Goal: Task Accomplishment & Management: Manage account settings

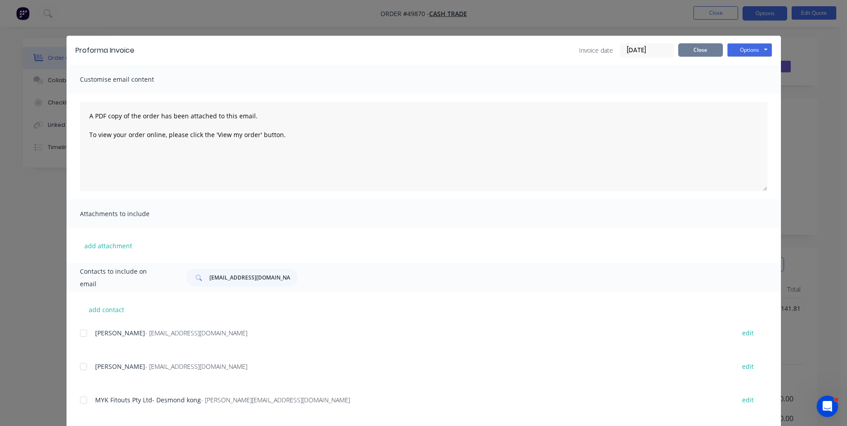
click at [681, 53] on button "Close" at bounding box center [700, 49] width 45 height 13
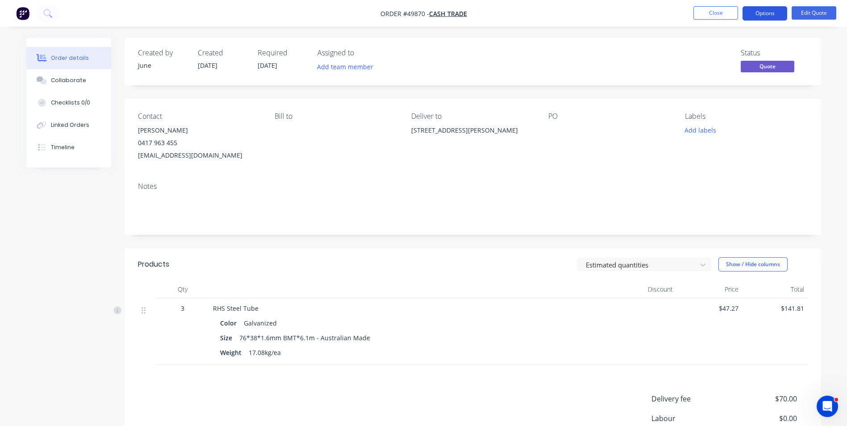
click at [761, 9] on button "Options" at bounding box center [764, 13] width 45 height 14
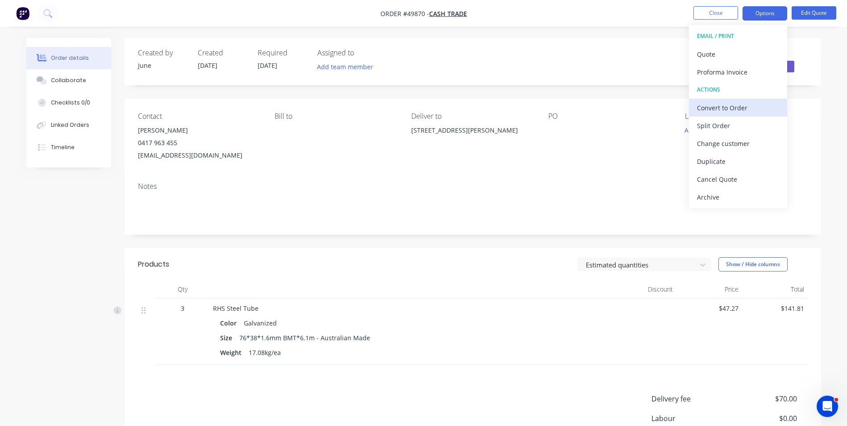
click at [741, 105] on div "Convert to Order" at bounding box center [738, 107] width 82 height 13
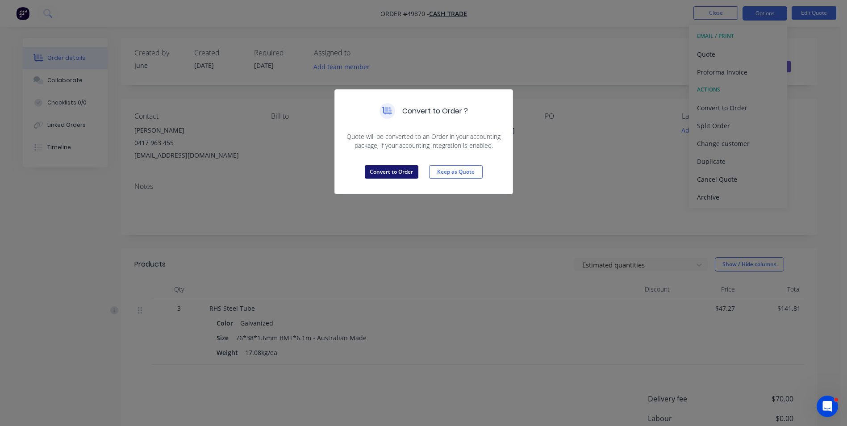
click at [402, 166] on button "Convert to Order" at bounding box center [392, 171] width 54 height 13
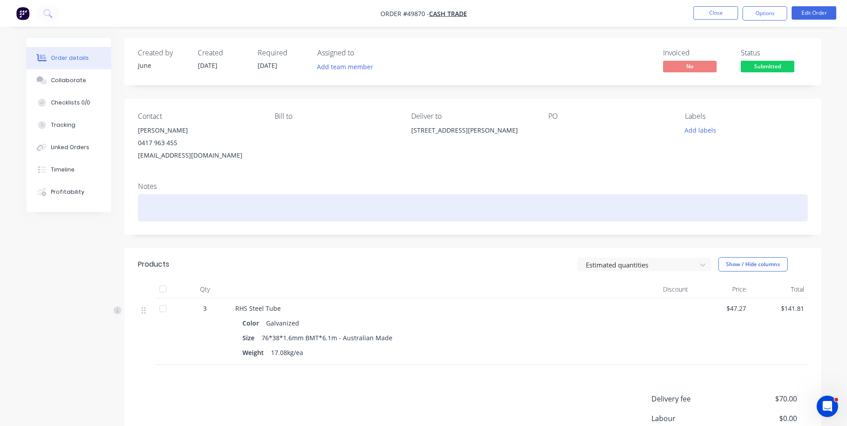
click at [195, 200] on div at bounding box center [473, 207] width 670 height 27
paste div
click at [144, 207] on div "to put those 3 lengths either on, or next to the left hand side of the driveway" at bounding box center [473, 207] width 670 height 27
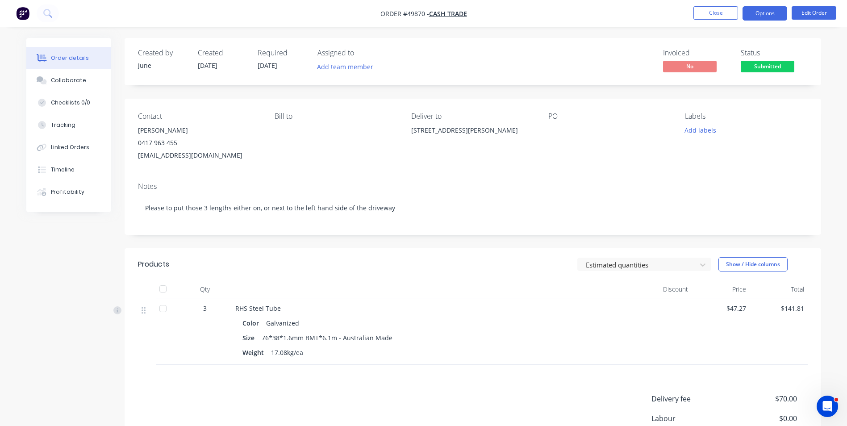
click at [768, 13] on button "Options" at bounding box center [764, 13] width 45 height 14
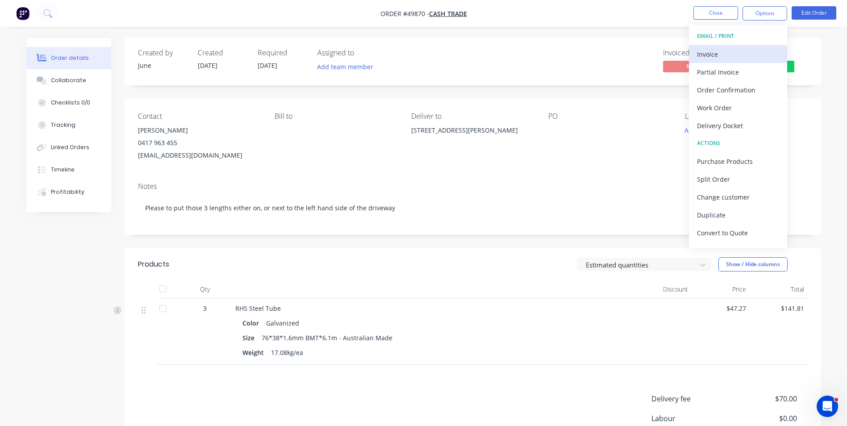
click at [742, 48] on div "Invoice" at bounding box center [738, 54] width 82 height 13
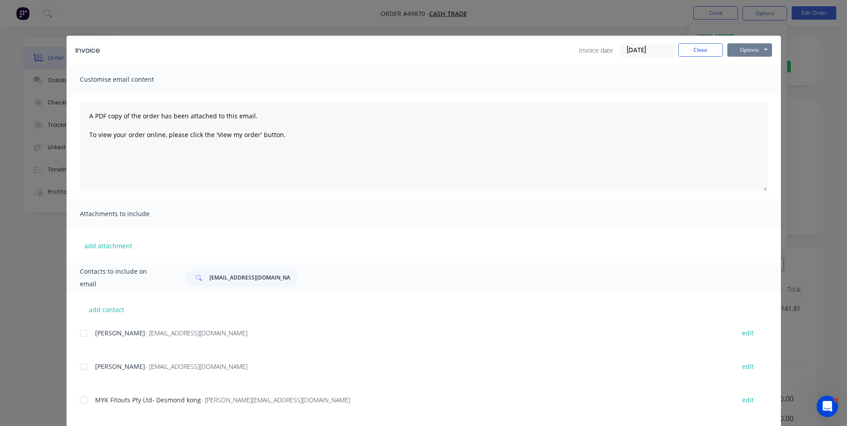
click at [741, 54] on button "Options" at bounding box center [749, 49] width 45 height 13
click at [727, 79] on button "Print" at bounding box center [755, 80] width 57 height 15
click at [708, 51] on button "Close" at bounding box center [700, 49] width 45 height 13
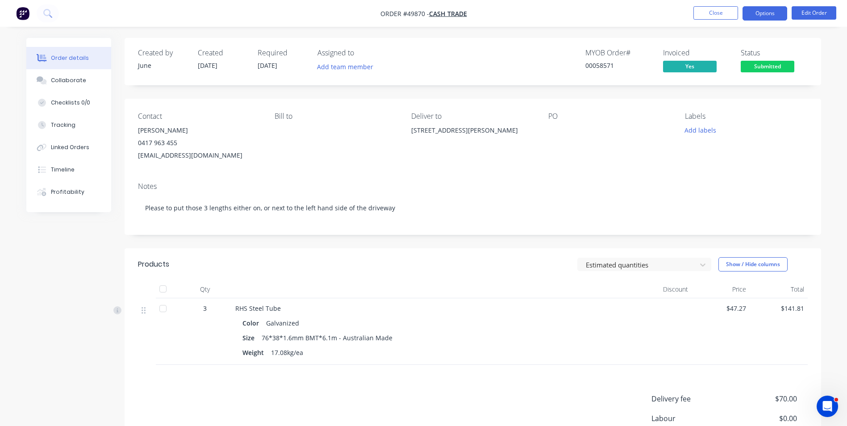
click at [768, 8] on button "Options" at bounding box center [764, 13] width 45 height 14
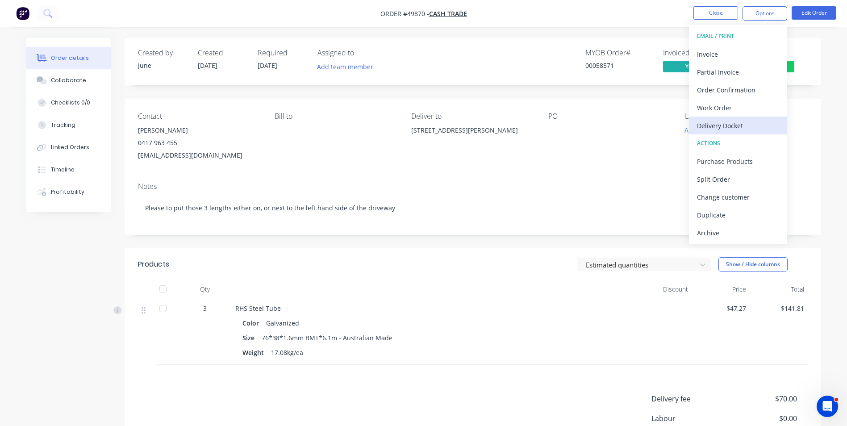
click at [736, 120] on div "Delivery Docket" at bounding box center [738, 125] width 82 height 13
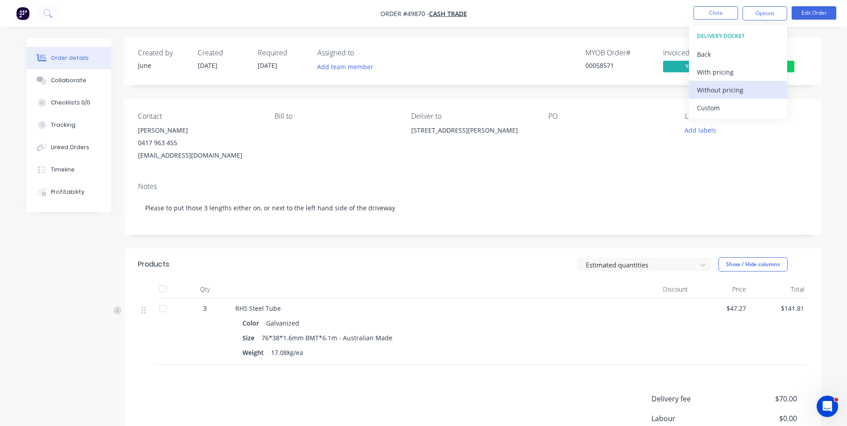
click at [743, 85] on div "Without pricing" at bounding box center [738, 89] width 82 height 13
click at [376, 148] on div "Bill to" at bounding box center [336, 137] width 122 height 50
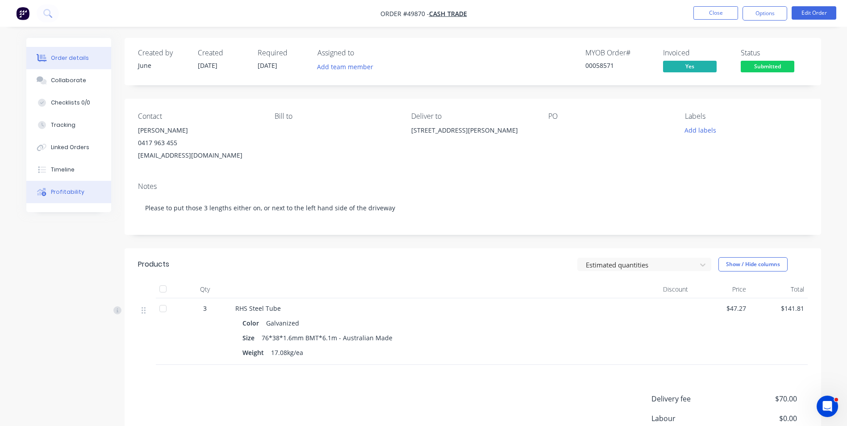
click at [55, 192] on div "Profitability" at bounding box center [67, 192] width 33 height 8
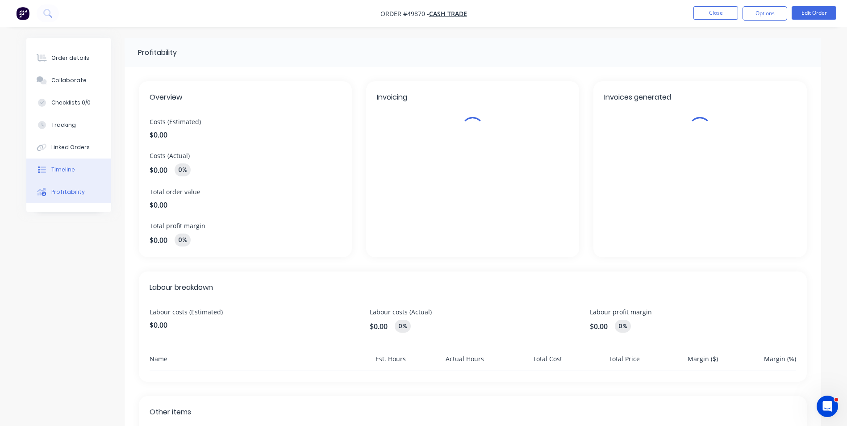
click at [62, 176] on button "Timeline" at bounding box center [68, 169] width 85 height 22
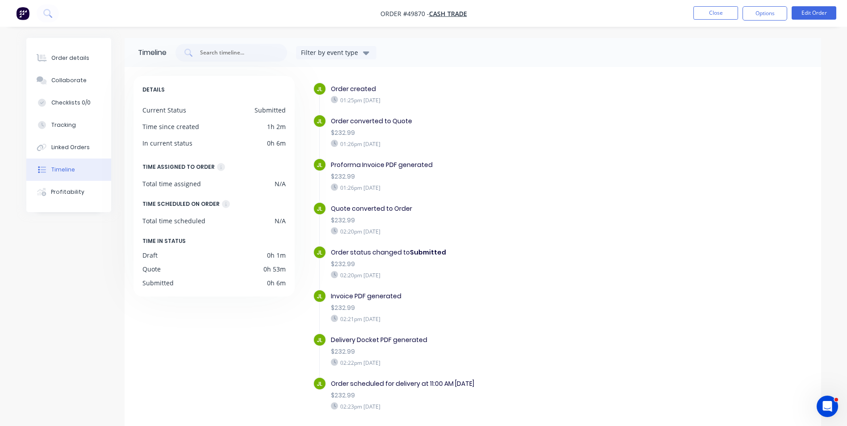
scroll to position [33, 0]
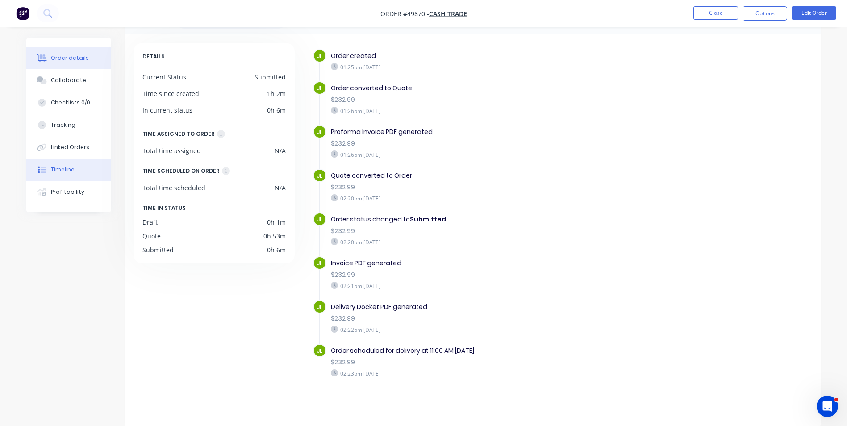
click at [52, 55] on div "Order details" at bounding box center [70, 58] width 38 height 8
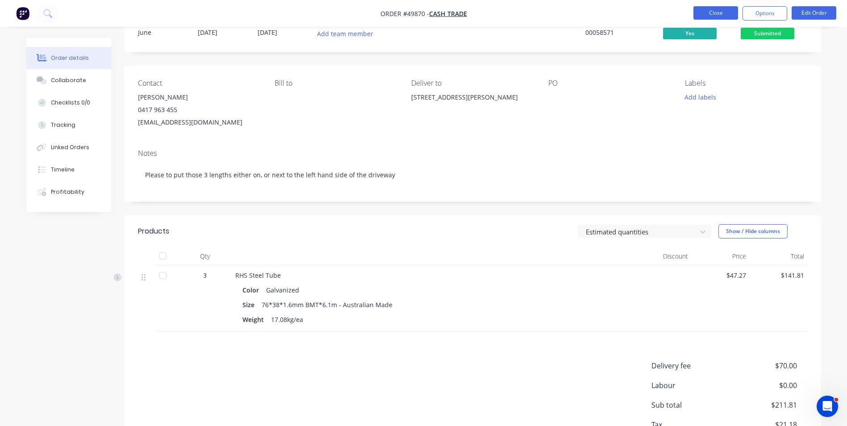
click at [711, 18] on button "Close" at bounding box center [715, 12] width 45 height 13
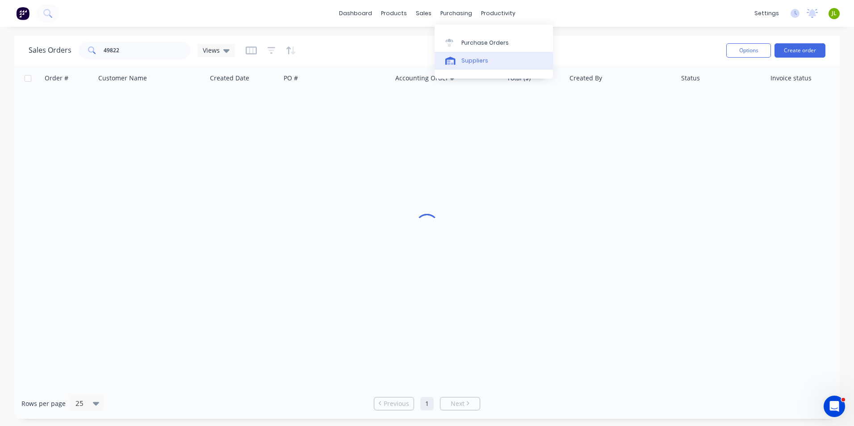
click at [468, 53] on link "Suppliers" at bounding box center [493, 61] width 118 height 18
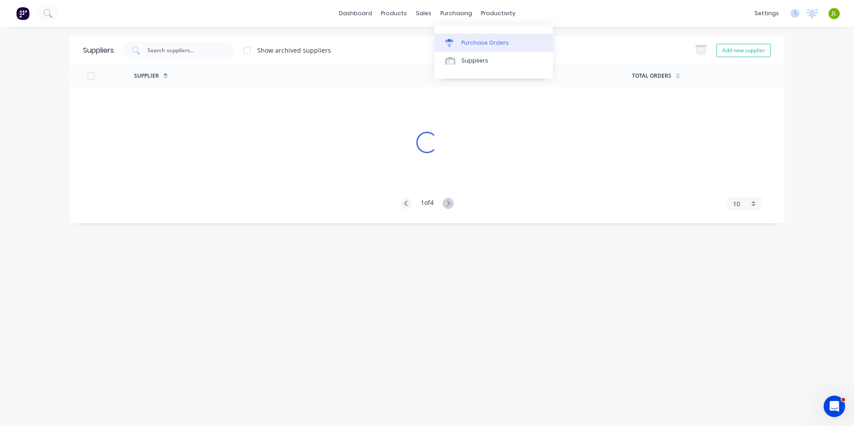
click at [461, 41] on div "Purchase Orders" at bounding box center [484, 43] width 47 height 8
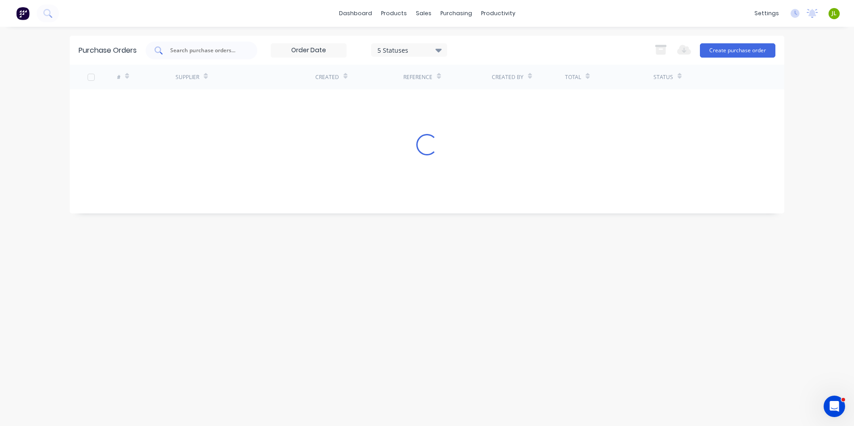
click at [214, 48] on input "text" at bounding box center [206, 50] width 74 height 9
type input "8790"
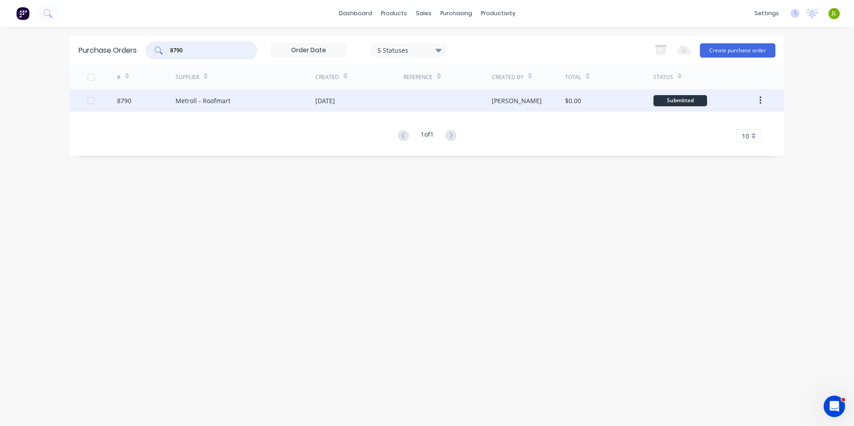
click at [573, 104] on div "$0.00" at bounding box center [573, 100] width 16 height 9
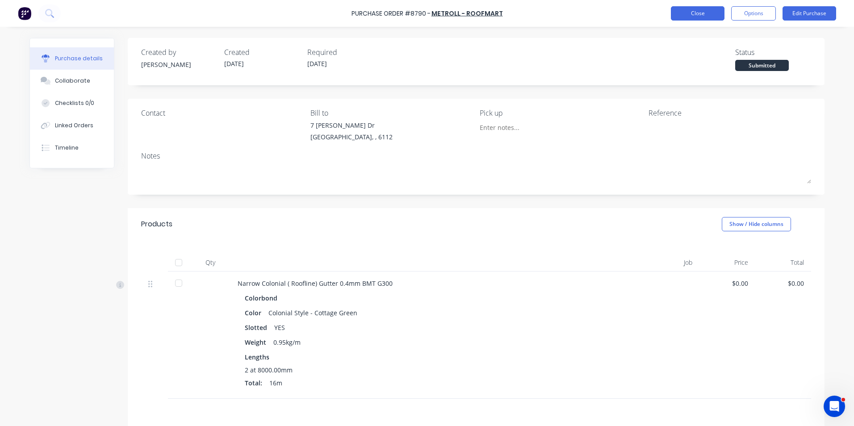
click at [683, 17] on button "Close" at bounding box center [698, 13] width 54 height 14
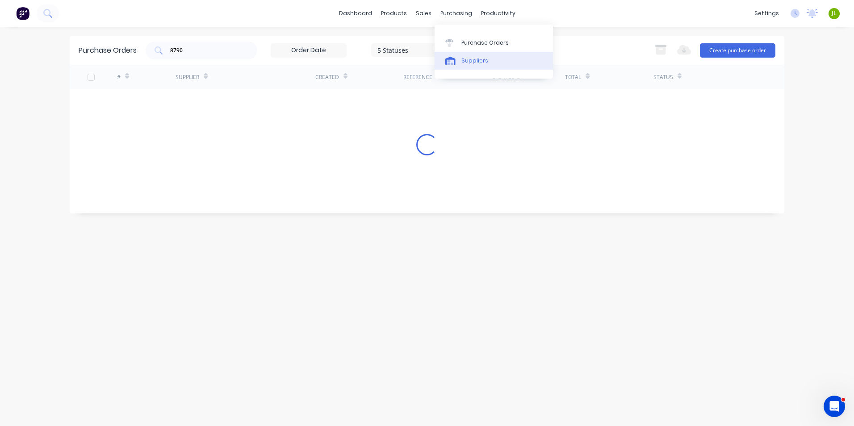
click at [466, 60] on div "Suppliers" at bounding box center [474, 61] width 27 height 8
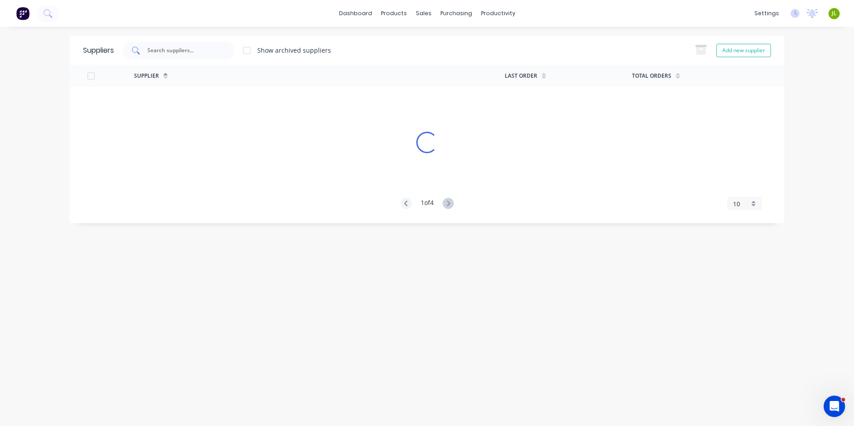
click at [204, 50] on input "text" at bounding box center [183, 50] width 74 height 9
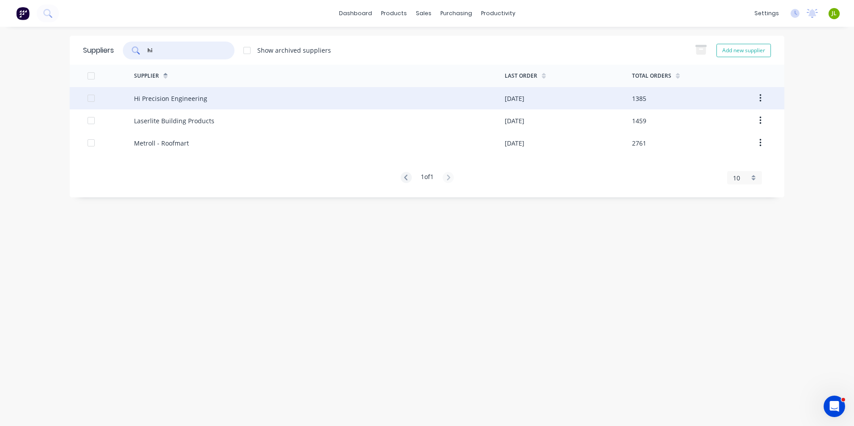
type input "hi"
click at [211, 96] on div "Hi Precision Engineering" at bounding box center [319, 98] width 371 height 22
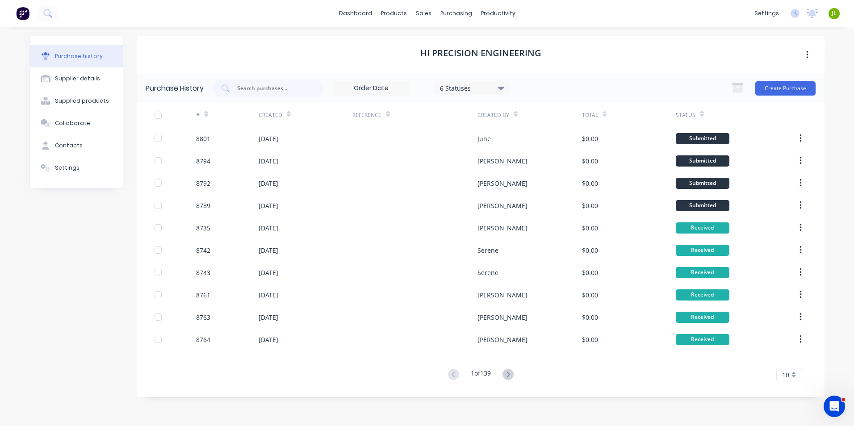
click at [468, 82] on div "6 Statuses" at bounding box center [472, 87] width 76 height 13
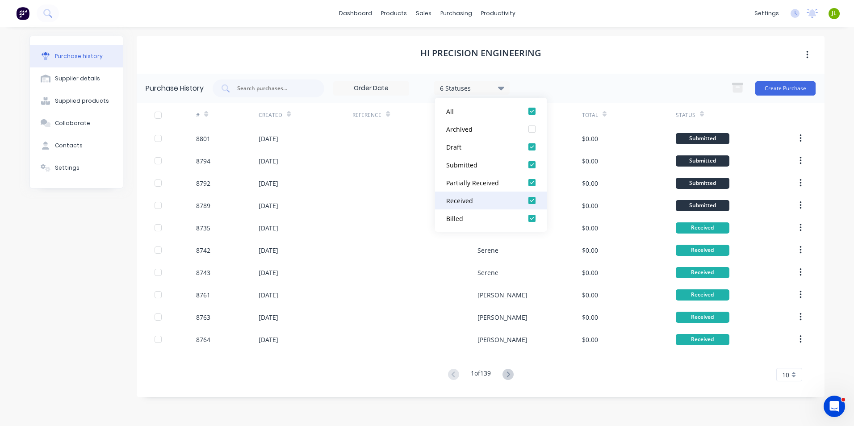
click at [530, 196] on div at bounding box center [532, 201] width 18 height 18
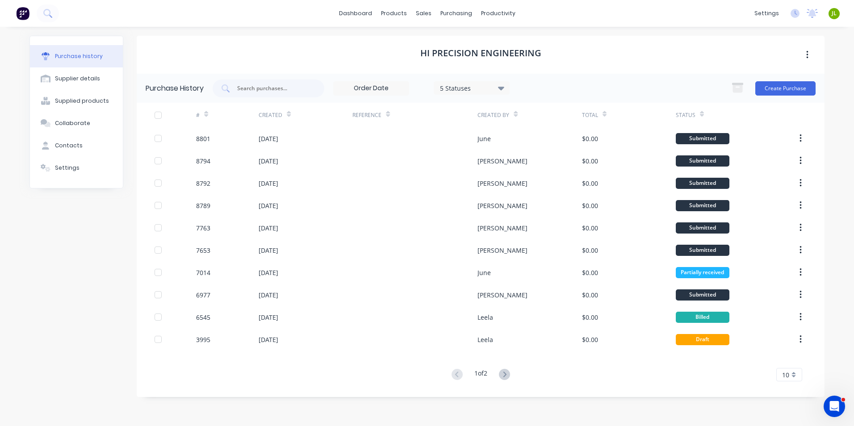
click at [300, 50] on div "Hi Precision Engineering" at bounding box center [481, 55] width 688 height 38
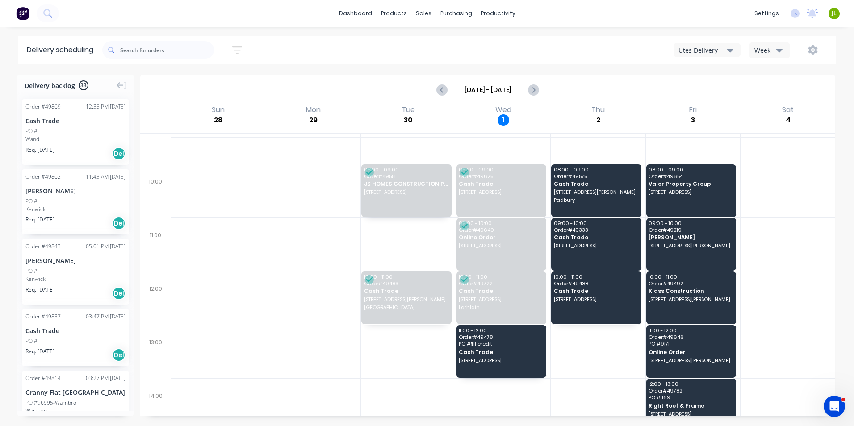
scroll to position [89, 0]
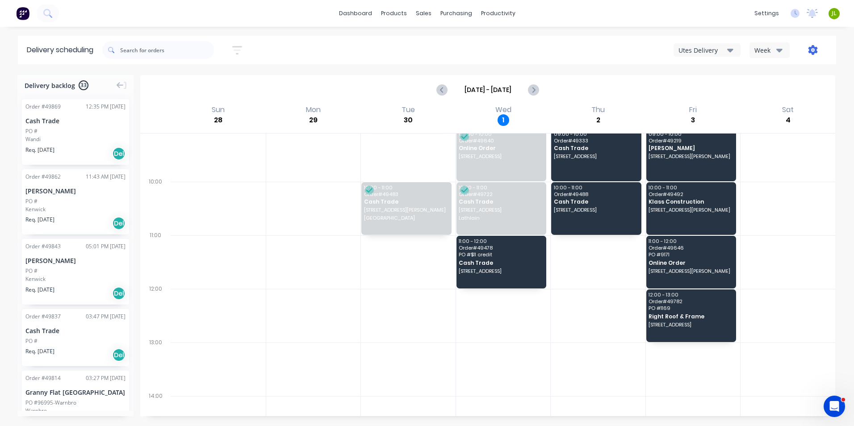
click at [810, 51] on icon "button" at bounding box center [812, 50] width 9 height 10
click at [793, 66] on button "Run Sheet" at bounding box center [784, 74] width 85 height 18
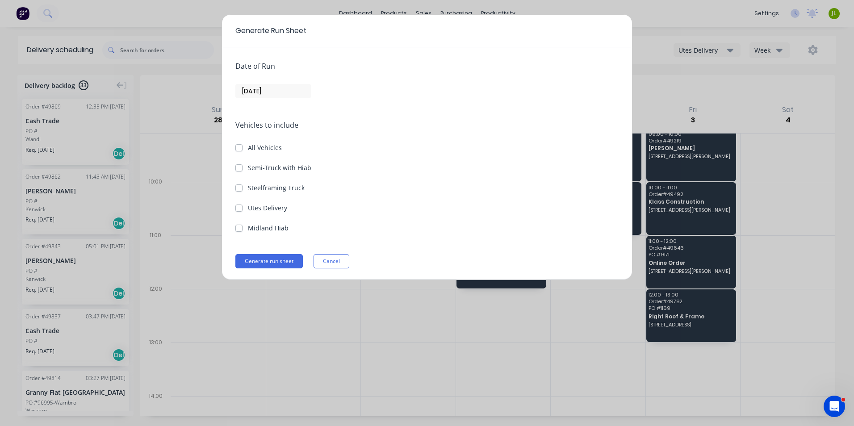
click at [256, 212] on label "Utes Delivery" at bounding box center [267, 207] width 39 height 9
click at [242, 212] on Delivery "Utes Delivery" at bounding box center [238, 207] width 7 height 8
checkbox Delivery "true"
click at [269, 95] on input "[DATE]" at bounding box center [273, 90] width 75 height 13
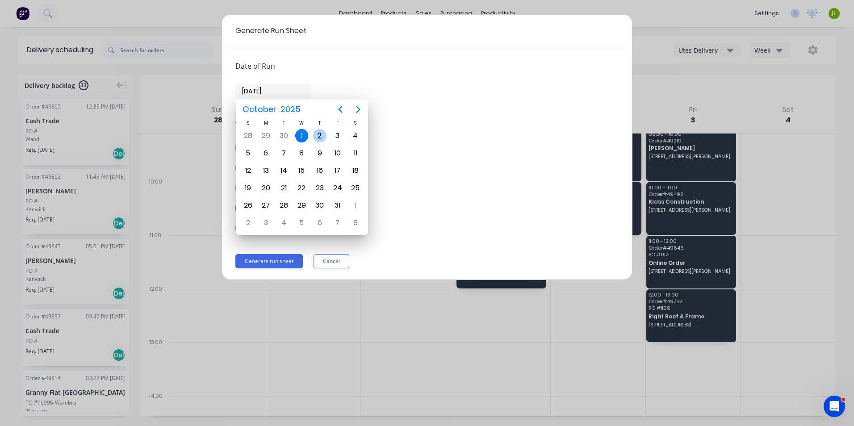
click at [315, 138] on div "2" at bounding box center [319, 135] width 13 height 13
type input "[DATE]"
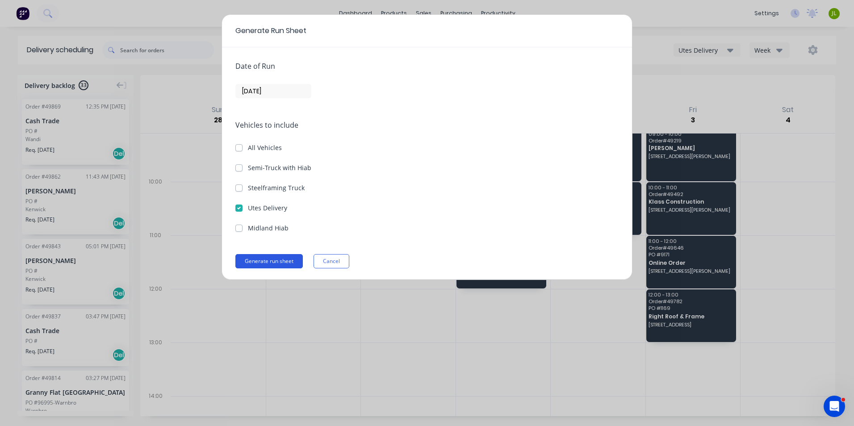
click at [255, 257] on button "Generate run sheet" at bounding box center [268, 261] width 67 height 14
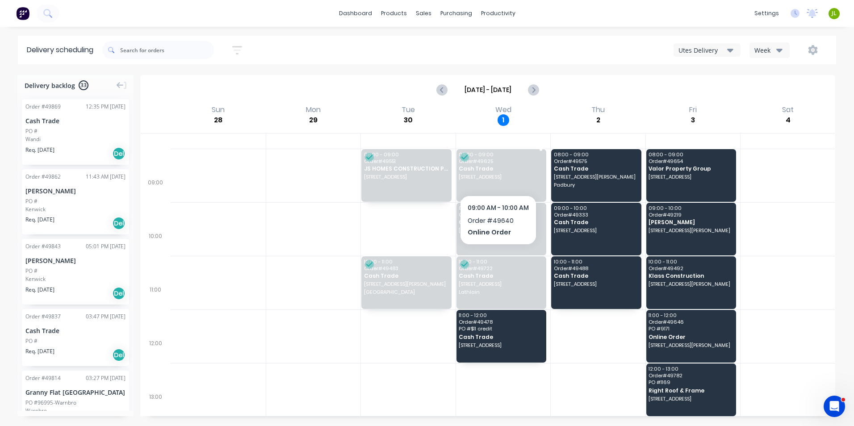
scroll to position [0, 0]
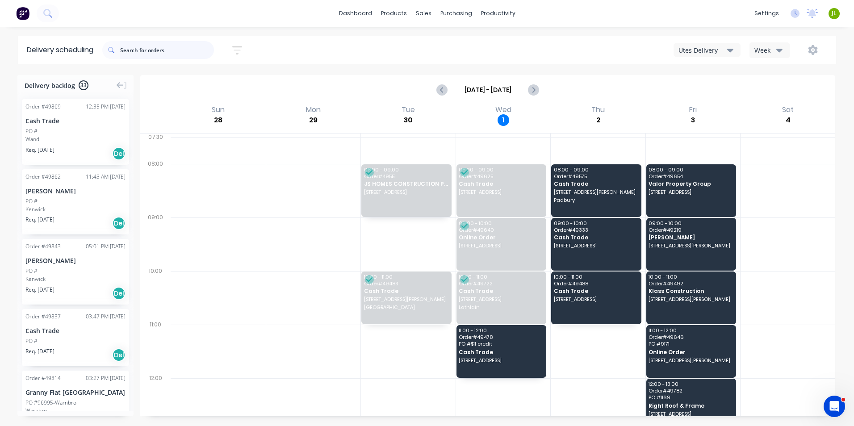
click at [133, 58] on input "text" at bounding box center [167, 50] width 94 height 18
type input "49870"
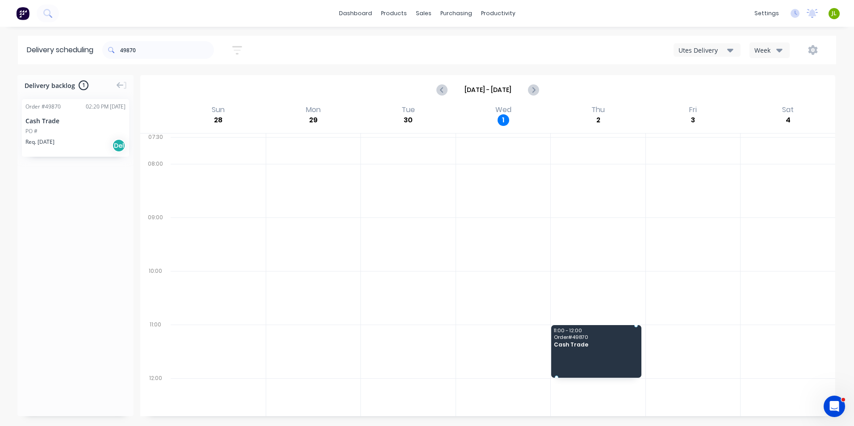
drag, startPoint x: 92, startPoint y: 125, endPoint x: 625, endPoint y: 338, distance: 575.0
drag, startPoint x: 174, startPoint y: 59, endPoint x: 70, endPoint y: 55, distance: 104.5
click at [77, 50] on header "Delivery scheduling 49870 Sort by Most recent Created date Required date Order …" at bounding box center [427, 50] width 818 height 29
click at [809, 53] on icon "button" at bounding box center [812, 50] width 9 height 10
click at [813, 78] on div "Run Sheet" at bounding box center [784, 73] width 69 height 13
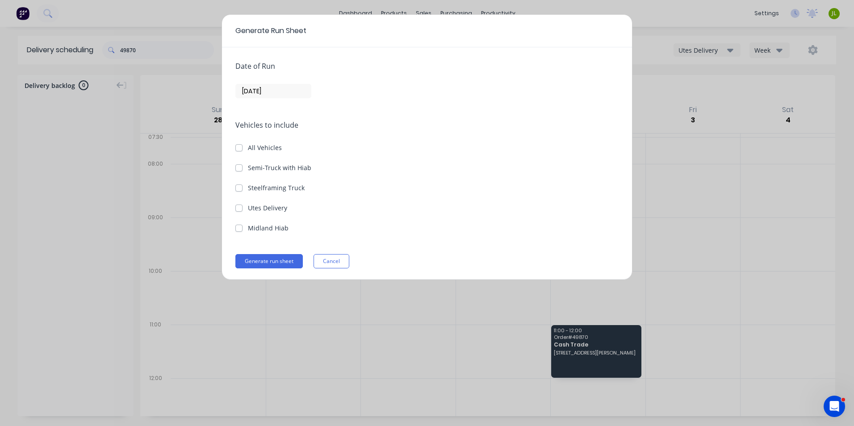
click at [251, 204] on label "Utes Delivery" at bounding box center [267, 207] width 39 height 9
click at [242, 204] on Delivery "Utes Delivery" at bounding box center [238, 207] width 7 height 8
checkbox Delivery "true"
click at [273, 92] on input "[DATE]" at bounding box center [273, 90] width 75 height 13
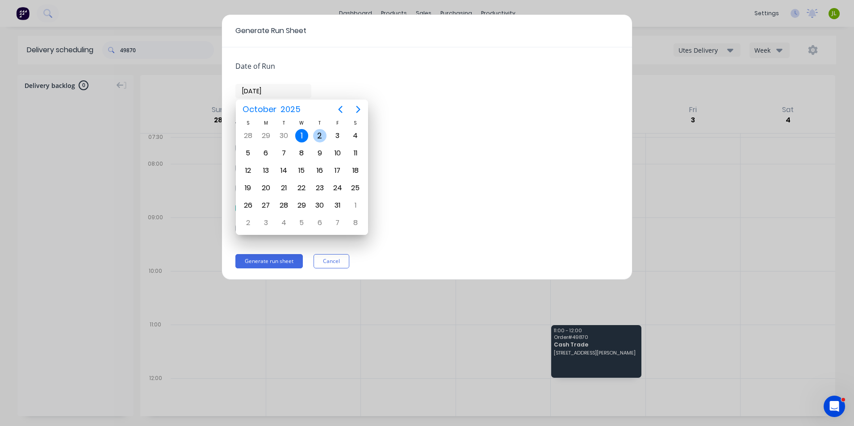
click at [318, 137] on div "2" at bounding box center [319, 135] width 13 height 13
type input "[DATE]"
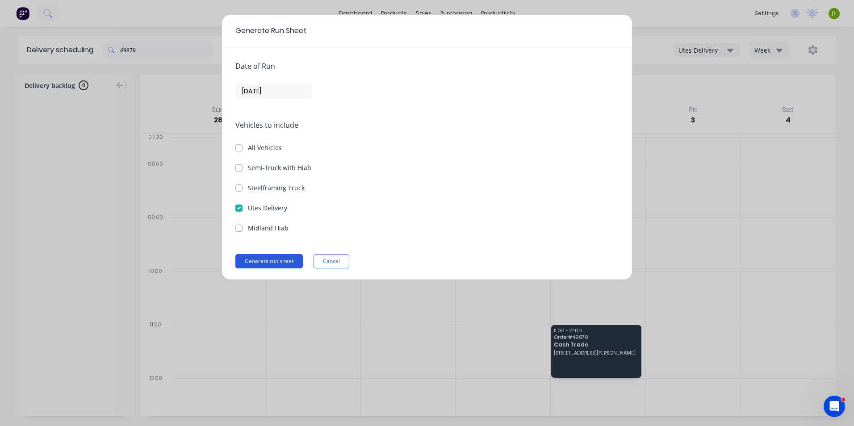
click at [274, 267] on button "Generate run sheet" at bounding box center [268, 261] width 67 height 14
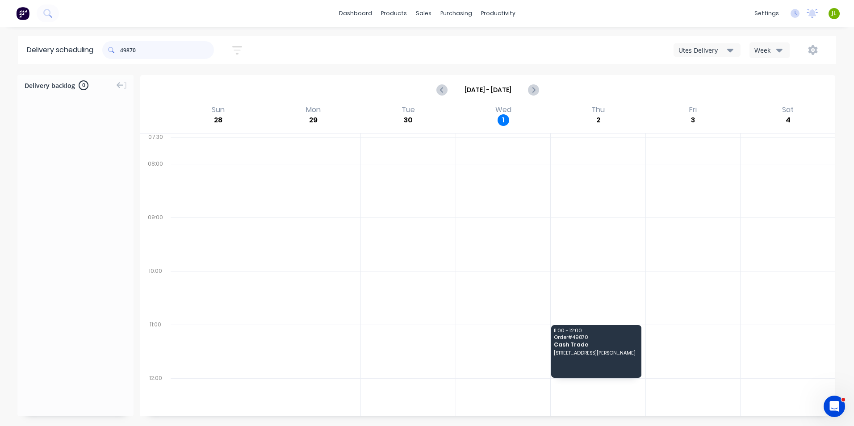
drag, startPoint x: 168, startPoint y: 48, endPoint x: 92, endPoint y: 45, distance: 76.9
click at [92, 45] on header "Delivery scheduling 49870 Sort by Most recent Created date Required date Order …" at bounding box center [427, 50] width 818 height 29
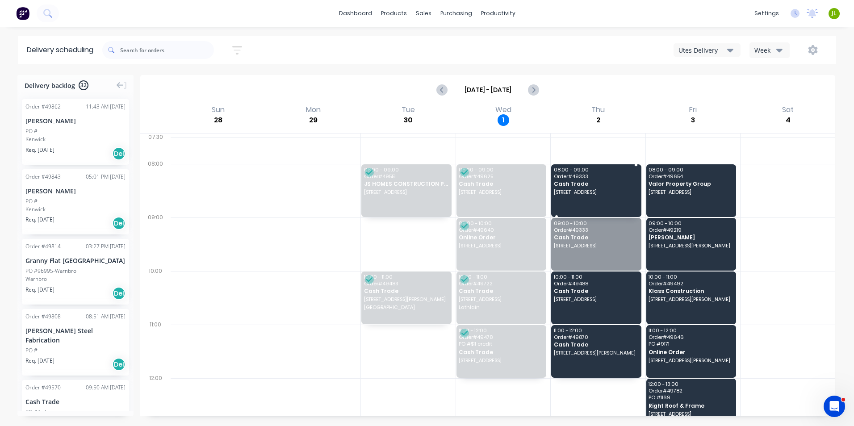
drag, startPoint x: 572, startPoint y: 246, endPoint x: 579, endPoint y: 195, distance: 52.2
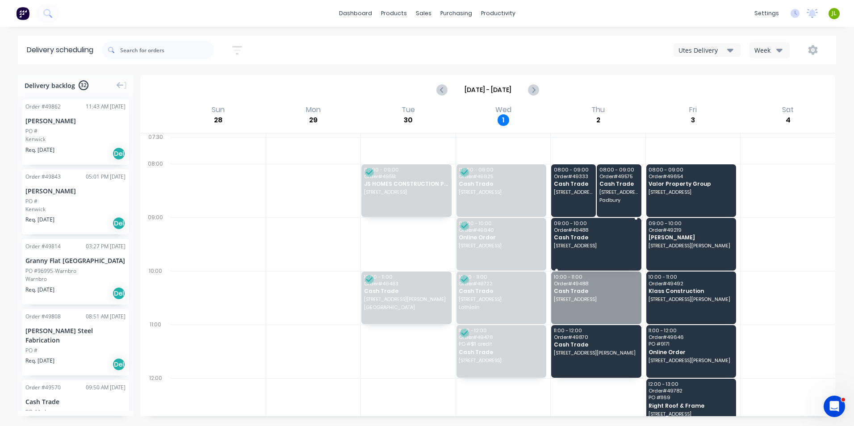
drag, startPoint x: 588, startPoint y: 286, endPoint x: 587, endPoint y: 239, distance: 46.9
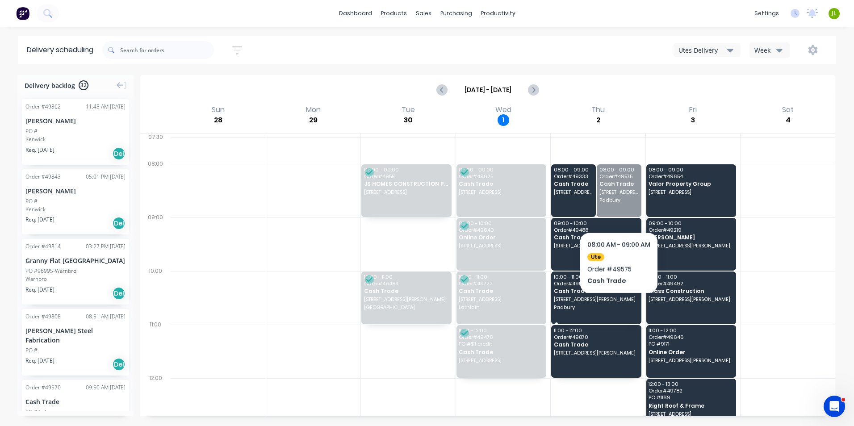
drag, startPoint x: 617, startPoint y: 200, endPoint x: 624, endPoint y: 309, distance: 109.6
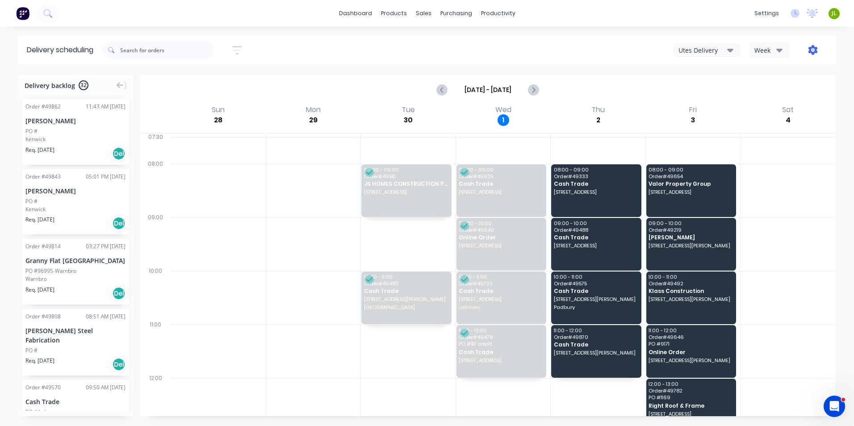
click at [812, 53] on icon "button" at bounding box center [812, 50] width 9 height 10
click at [793, 79] on div "Run Sheet" at bounding box center [784, 73] width 69 height 13
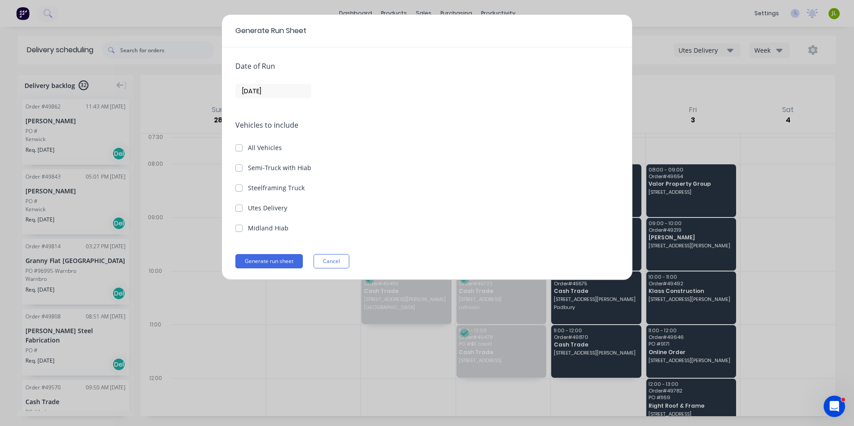
click at [270, 207] on label "Utes Delivery" at bounding box center [267, 207] width 39 height 9
click at [242, 207] on Delivery "Utes Delivery" at bounding box center [238, 207] width 7 height 8
checkbox Delivery "true"
drag, startPoint x: 289, startPoint y: 81, endPoint x: 289, endPoint y: 88, distance: 6.7
click at [289, 87] on div "Date of Run [DATE]" at bounding box center [426, 80] width 383 height 38
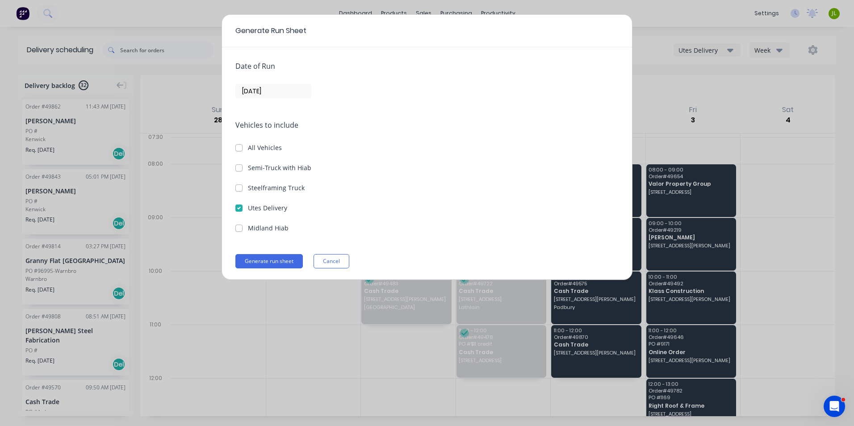
click at [289, 88] on input "[DATE]" at bounding box center [273, 90] width 75 height 13
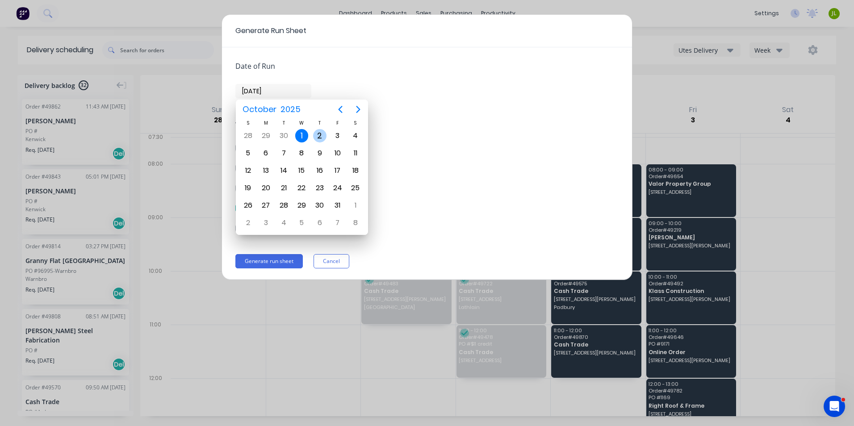
click at [318, 143] on div "2" at bounding box center [320, 135] width 18 height 17
type input "[DATE]"
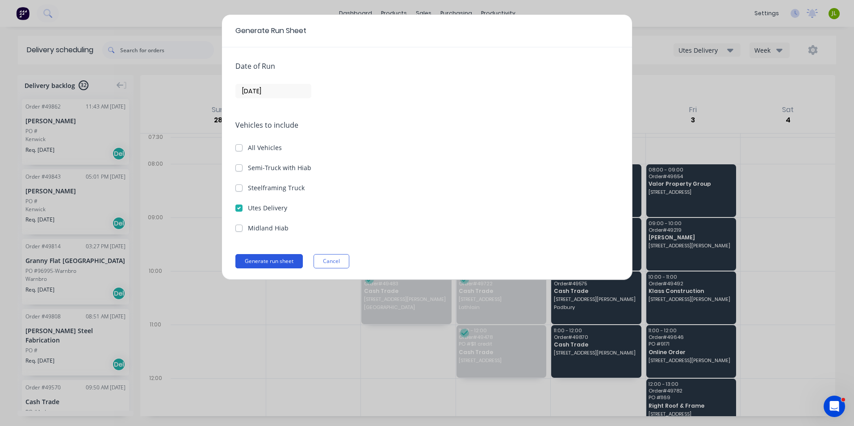
click at [299, 257] on button "Generate run sheet" at bounding box center [268, 261] width 67 height 14
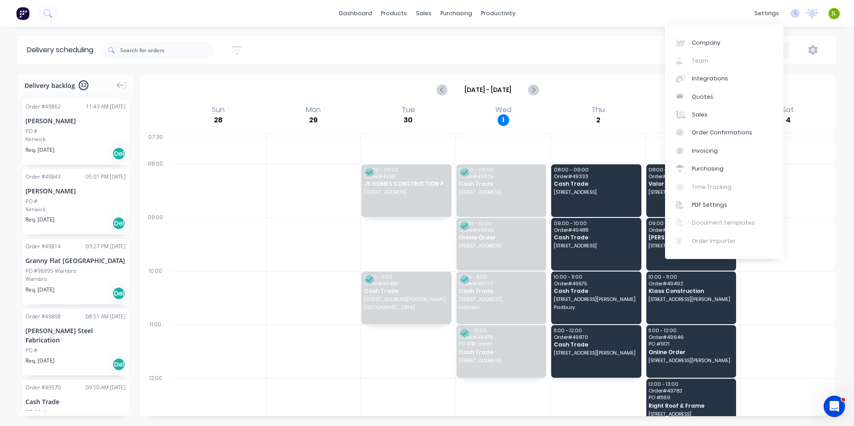
click at [830, 15] on div "JL Dynamic Steelform June Li Power User Profile Sign out" at bounding box center [833, 13] width 11 height 11
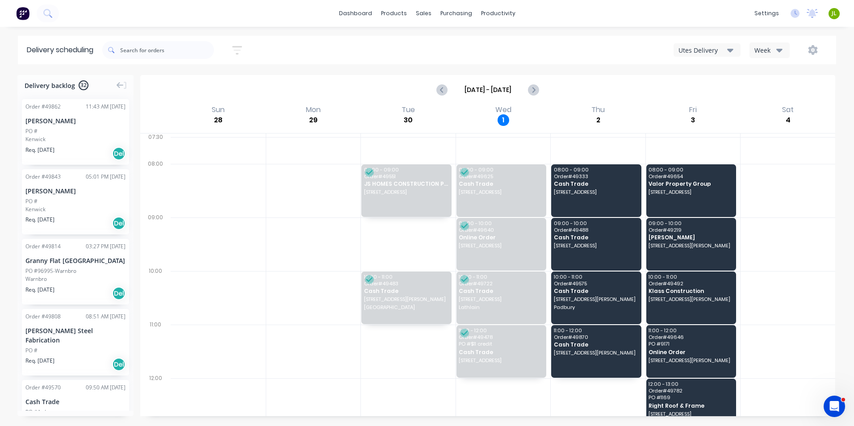
click at [830, 15] on div "JL Dynamic Steelform June Li Power User Profile Sign out" at bounding box center [833, 13] width 11 height 11
click at [831, 14] on span "JL" at bounding box center [833, 13] width 5 height 8
click at [773, 108] on button "Sign out" at bounding box center [777, 112] width 118 height 18
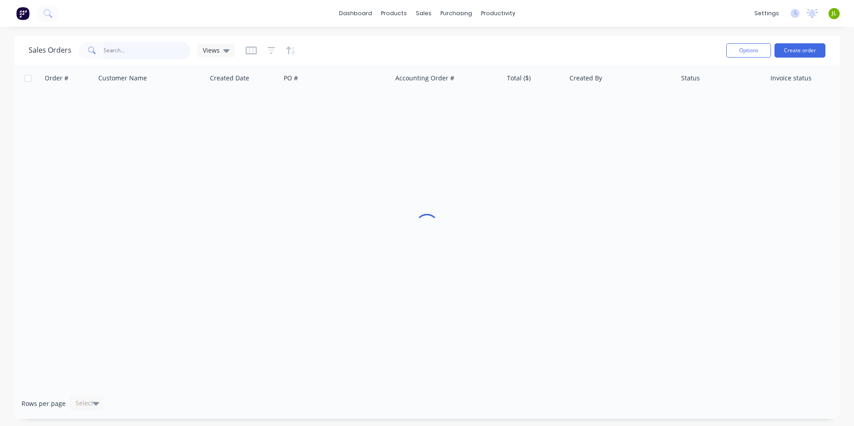
click at [146, 57] on input "text" at bounding box center [147, 51] width 87 height 18
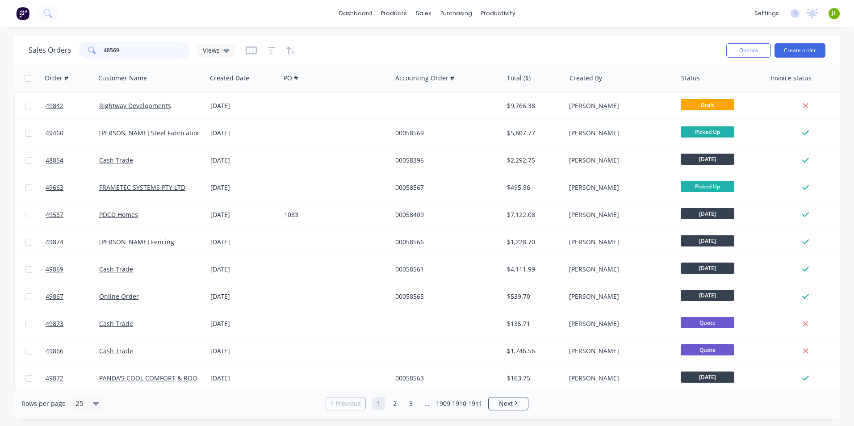
type input "48569"
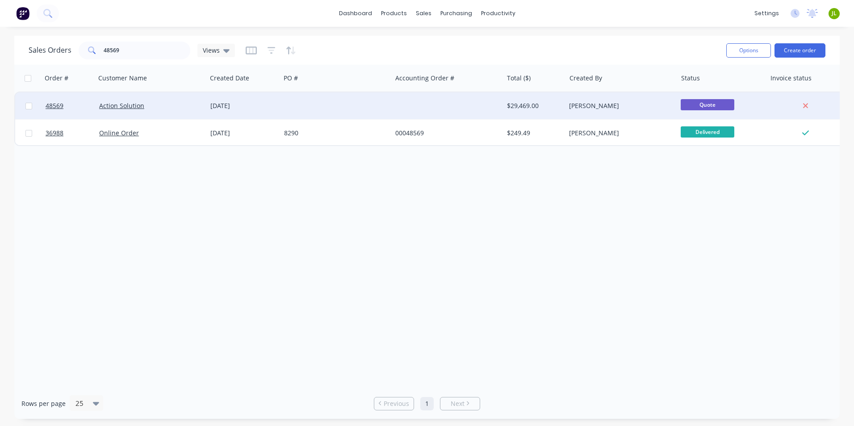
click at [332, 111] on div at bounding box center [335, 105] width 111 height 27
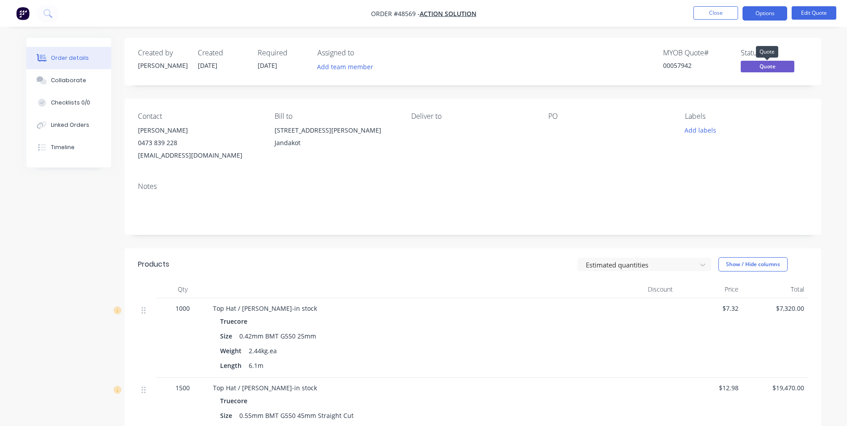
click at [759, 69] on span "Quote" at bounding box center [768, 66] width 54 height 11
click at [759, 14] on button "Options" at bounding box center [764, 13] width 45 height 14
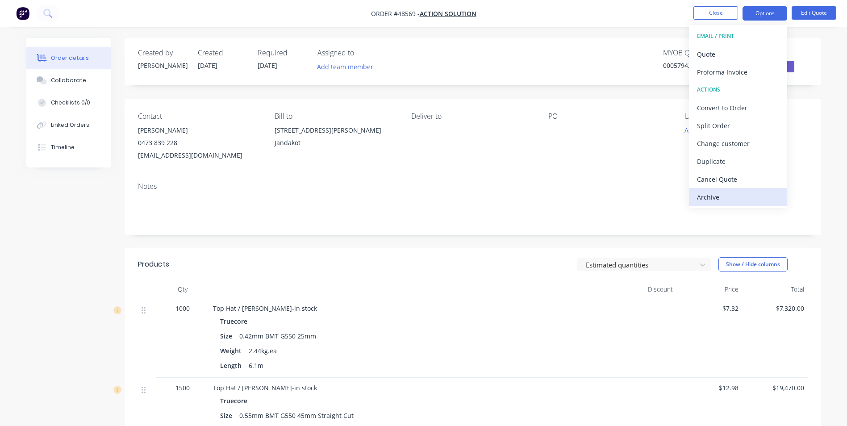
click at [735, 193] on div "Archive" at bounding box center [738, 197] width 82 height 13
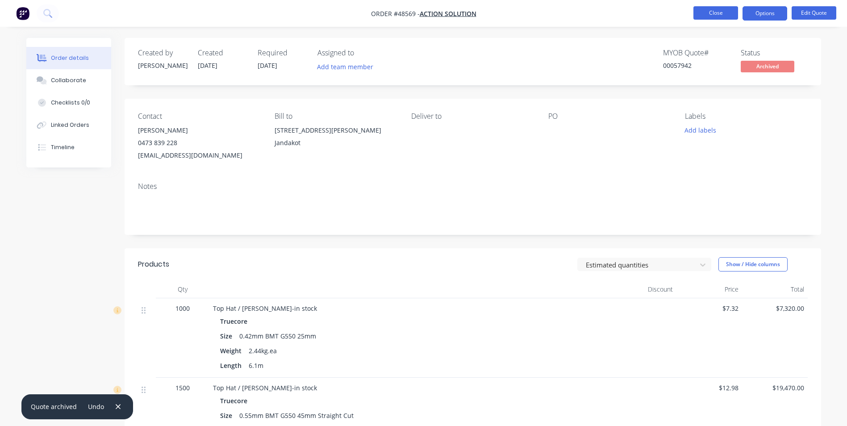
click at [733, 16] on button "Close" at bounding box center [715, 12] width 45 height 13
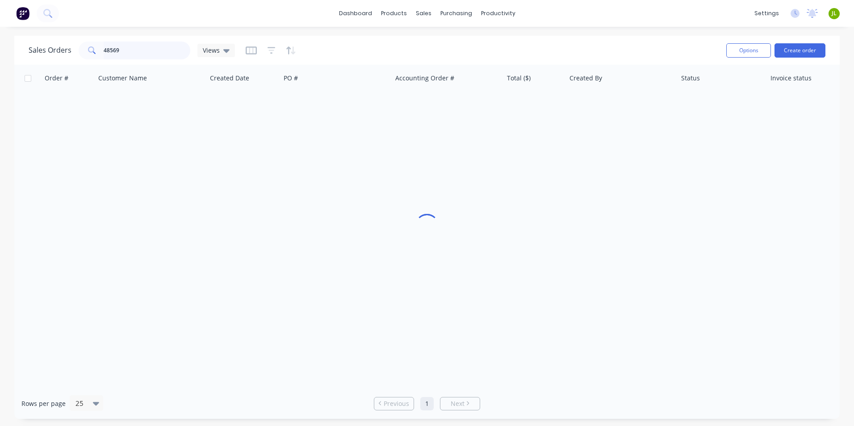
drag, startPoint x: 55, startPoint y: 52, endPoint x: 51, endPoint y: 36, distance: 16.9
click at [38, 51] on div "Sales Orders 48569 Views" at bounding box center [132, 51] width 206 height 18
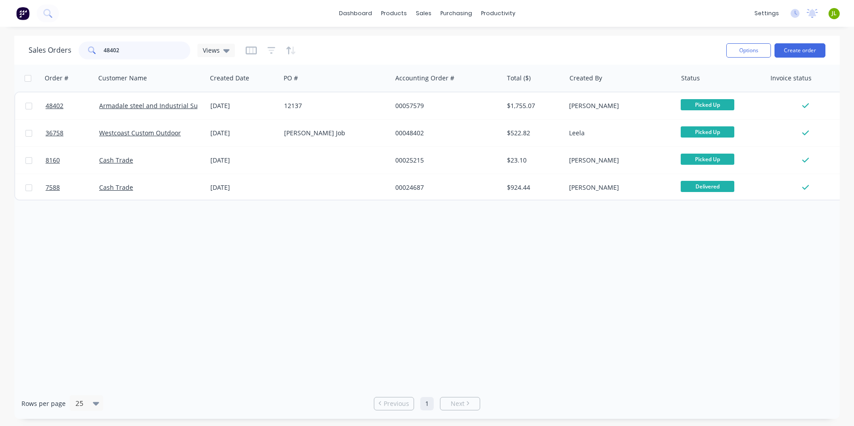
drag, startPoint x: 158, startPoint y: 50, endPoint x: 60, endPoint y: 50, distance: 97.3
click at [60, 50] on div "Sales Orders 48402 Views" at bounding box center [132, 51] width 206 height 18
type input "47258"
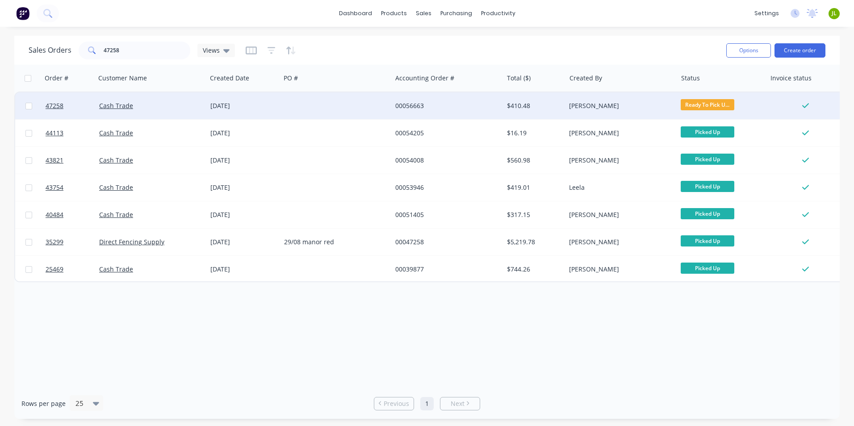
click at [294, 106] on div at bounding box center [335, 105] width 111 height 27
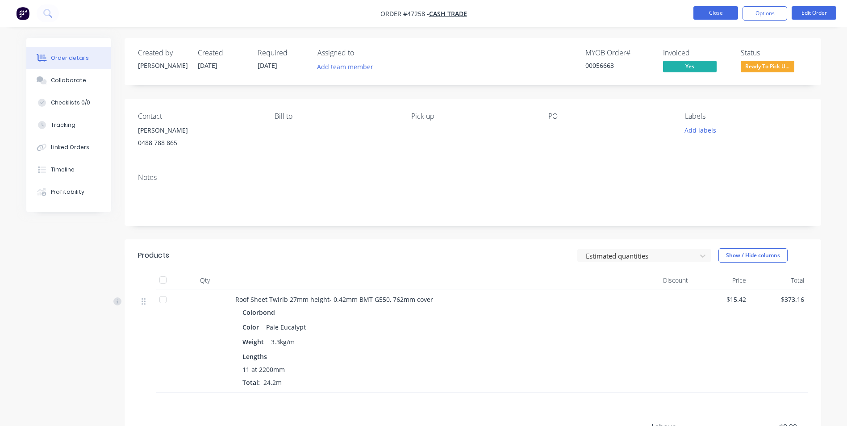
click at [713, 11] on button "Close" at bounding box center [715, 12] width 45 height 13
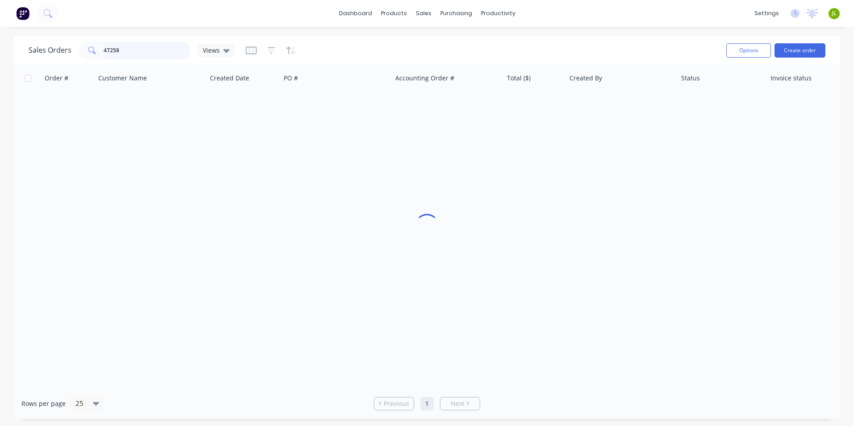
drag, startPoint x: 104, startPoint y: 48, endPoint x: 50, endPoint y: 49, distance: 54.9
click at [0, 52] on html "dashboard products sales purchasing productivity dashboard products Product Cat…" at bounding box center [427, 213] width 854 height 426
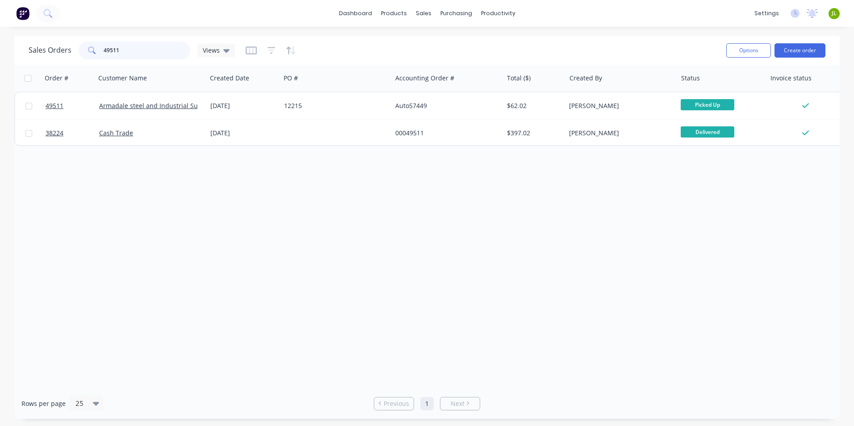
drag, startPoint x: 121, startPoint y: 55, endPoint x: -2, endPoint y: 47, distance: 123.0
click at [0, 47] on html "dashboard products sales purchasing productivity dashboard products Product Cat…" at bounding box center [427, 213] width 854 height 426
drag, startPoint x: 158, startPoint y: 41, endPoint x: 9, endPoint y: 68, distance: 151.6
click at [9, 68] on div "Sales Orders 48239 Views Options Create order Order # Customer Name Created Dat…" at bounding box center [427, 227] width 854 height 383
click at [147, 53] on input "48239" at bounding box center [147, 51] width 87 height 18
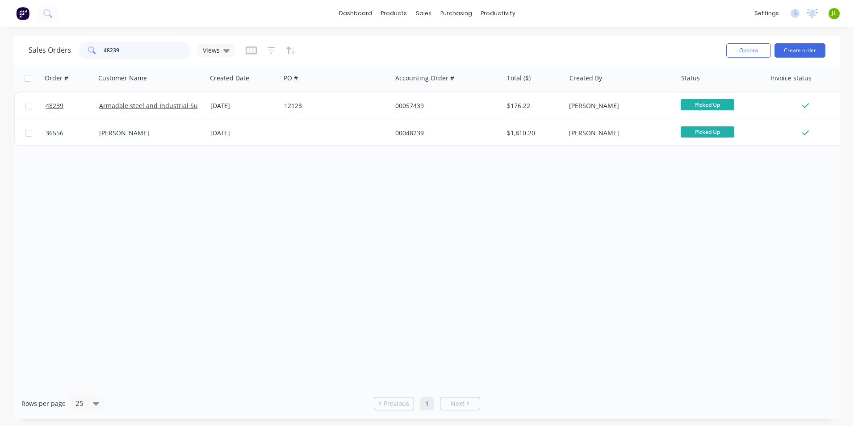
drag, startPoint x: 144, startPoint y: 52, endPoint x: 97, endPoint y: 55, distance: 47.4
click at [97, 55] on div "48239" at bounding box center [135, 51] width 112 height 18
type input "49512"
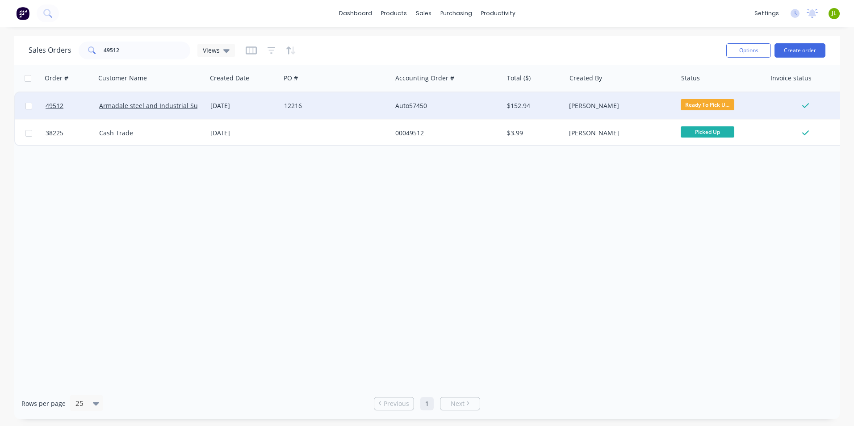
click at [374, 97] on div "12216" at bounding box center [335, 105] width 111 height 27
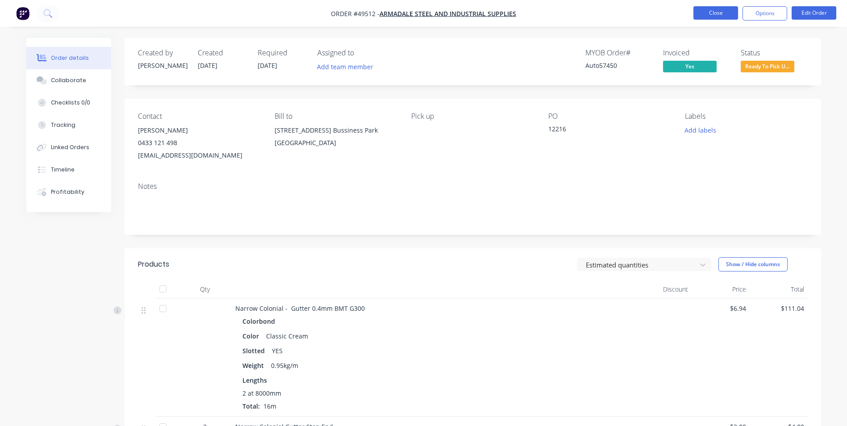
click at [694, 13] on ul "Close Options Edit Order" at bounding box center [765, 13] width 164 height 14
click at [694, 17] on button "Close" at bounding box center [715, 12] width 45 height 13
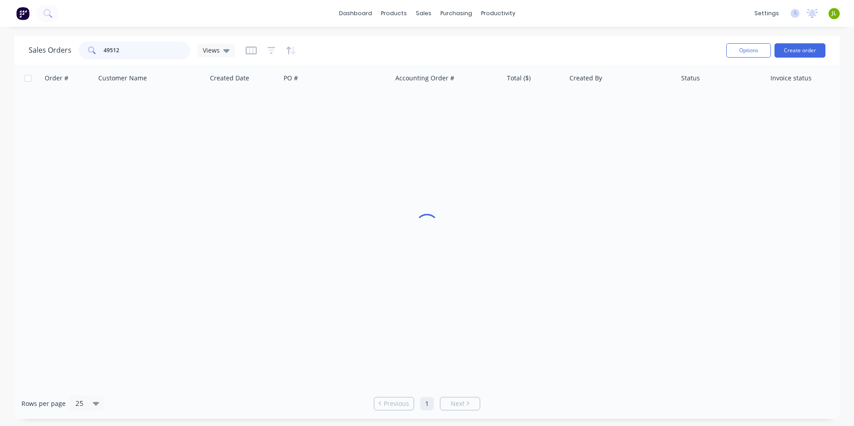
drag, startPoint x: 125, startPoint y: 52, endPoint x: 87, endPoint y: 46, distance: 38.0
click at [12, 50] on div "Sales Orders 49512 Views Options Create order Order # Customer Name Created Dat…" at bounding box center [427, 227] width 854 height 383
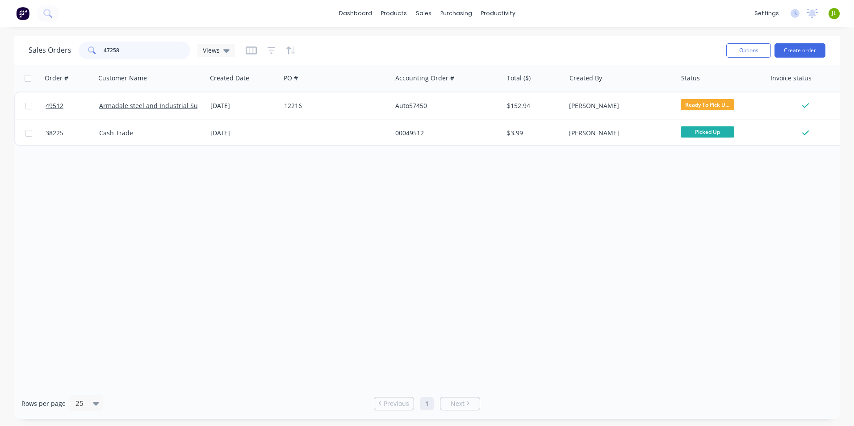
type input "47258"
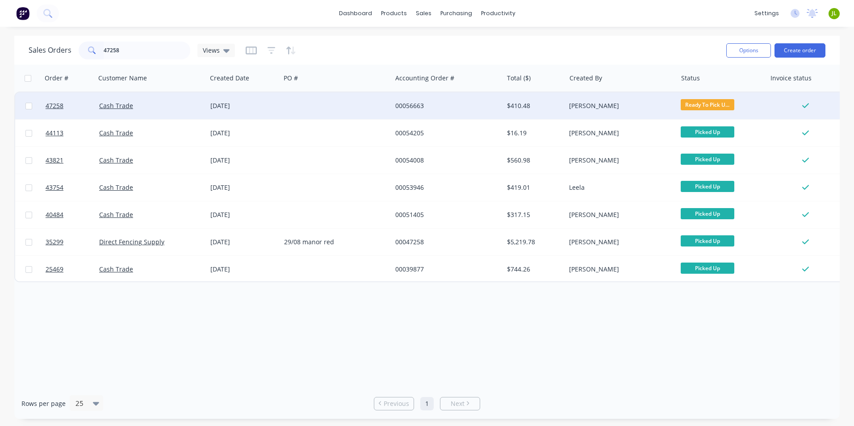
click at [335, 108] on div at bounding box center [335, 105] width 111 height 27
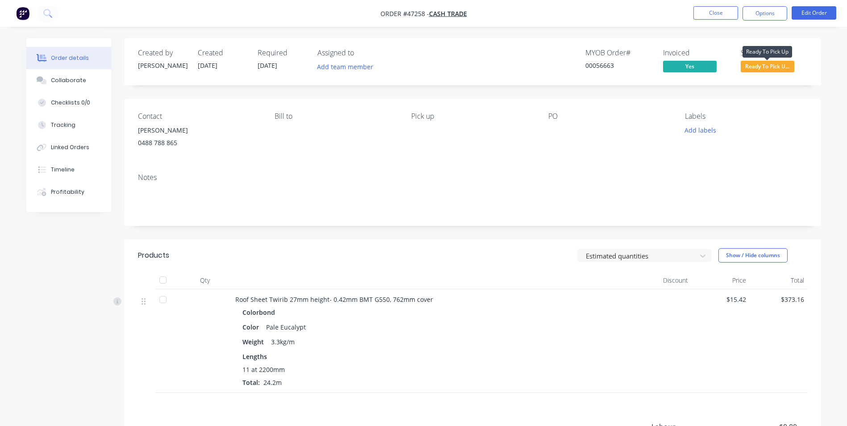
click at [772, 62] on span "Ready To Pick U..." at bounding box center [768, 66] width 54 height 11
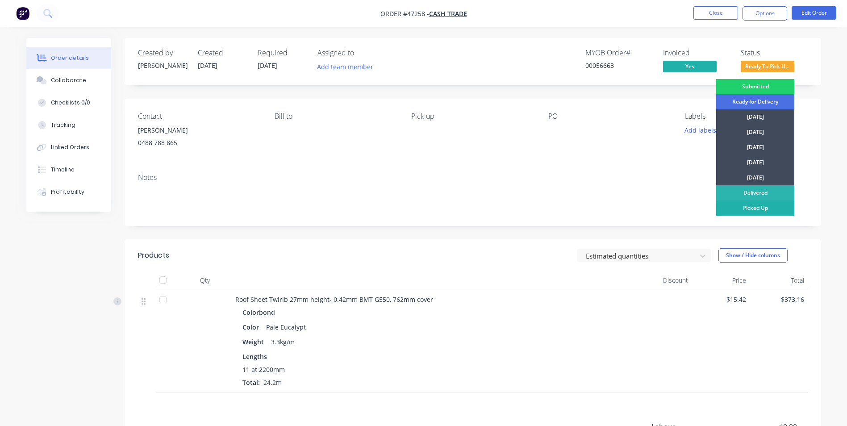
click at [759, 208] on div "Picked Up" at bounding box center [755, 207] width 78 height 15
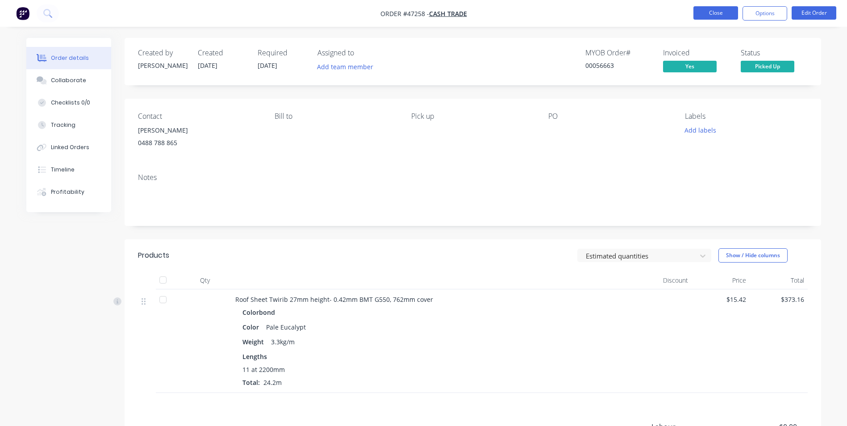
click at [719, 15] on button "Close" at bounding box center [715, 12] width 45 height 13
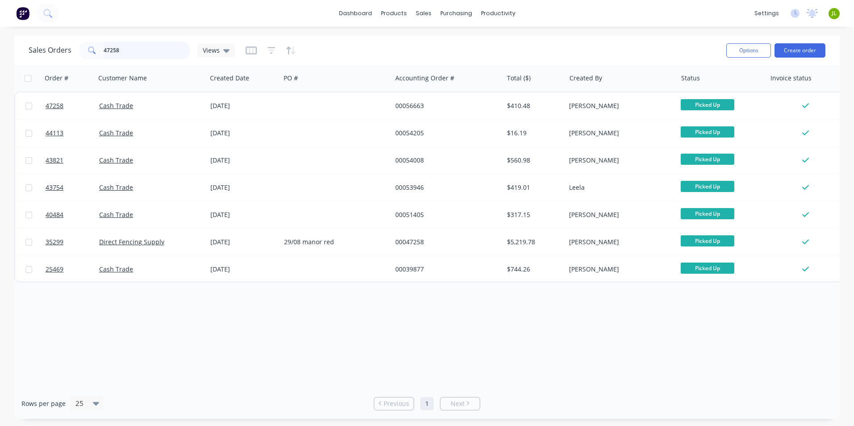
drag, startPoint x: 123, startPoint y: 52, endPoint x: 33, endPoint y: 50, distance: 90.2
click at [33, 50] on div "Sales Orders 47258 Views" at bounding box center [132, 51] width 206 height 18
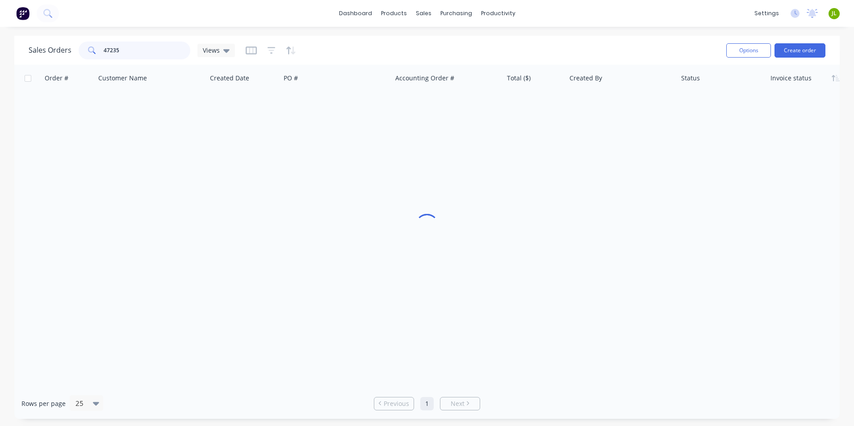
type input "47235"
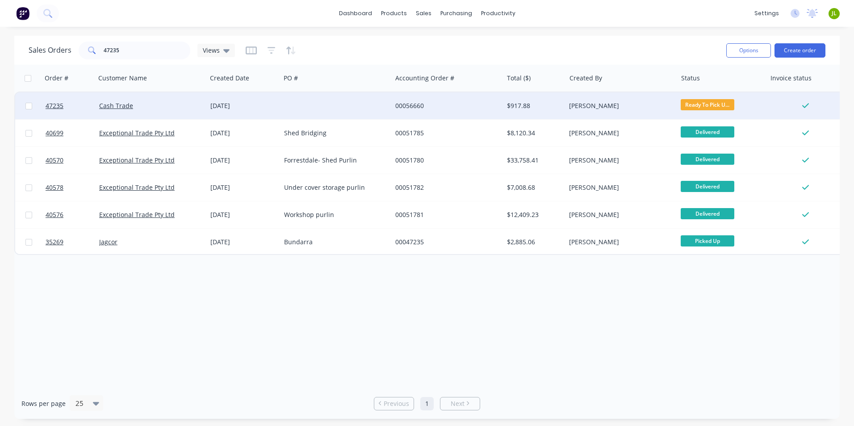
click at [298, 95] on div at bounding box center [335, 105] width 111 height 27
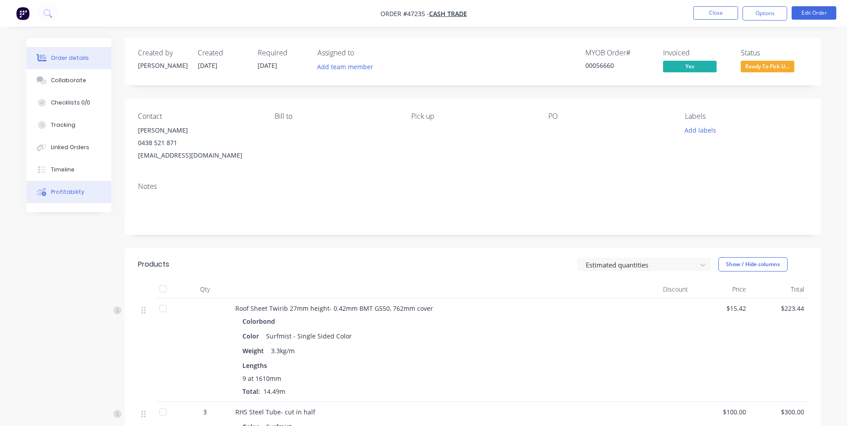
click at [80, 196] on div "Profitability" at bounding box center [67, 192] width 33 height 8
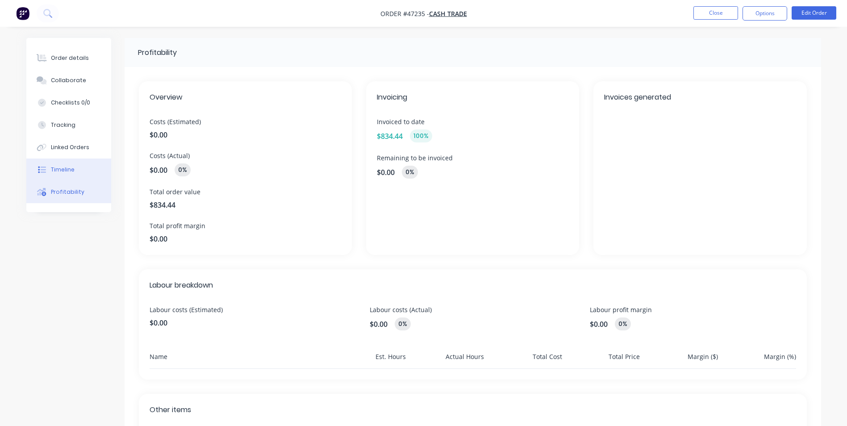
click at [77, 172] on button "Timeline" at bounding box center [68, 169] width 85 height 22
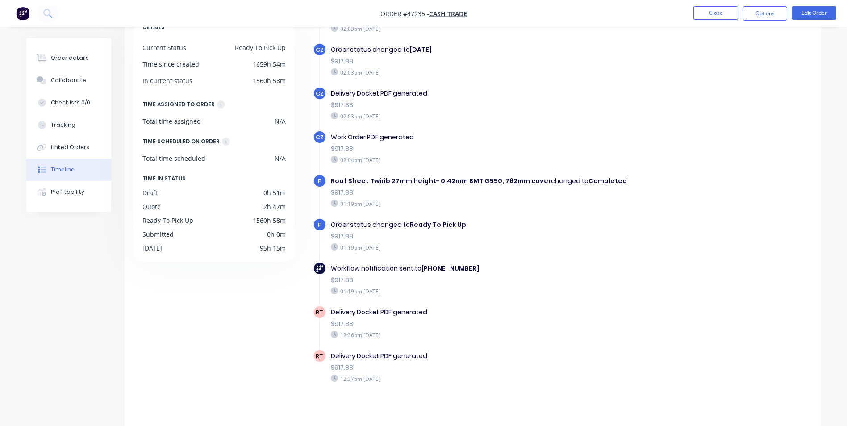
scroll to position [68, 0]
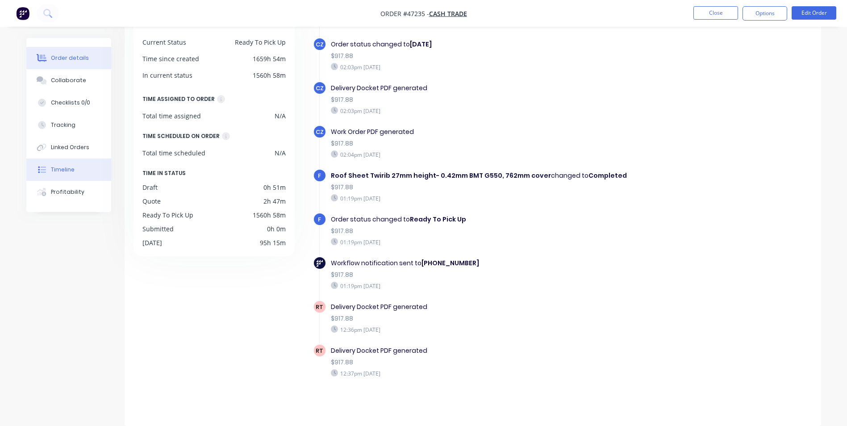
click at [34, 53] on button "Order details" at bounding box center [68, 58] width 85 height 22
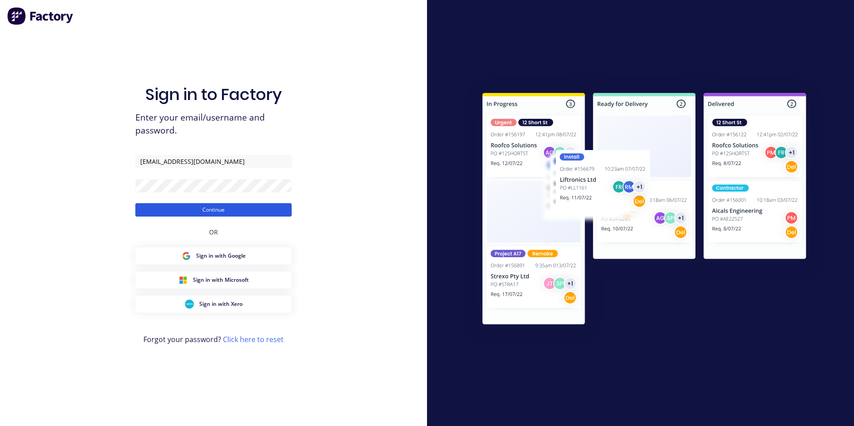
click at [241, 210] on button "Continue" at bounding box center [213, 209] width 156 height 13
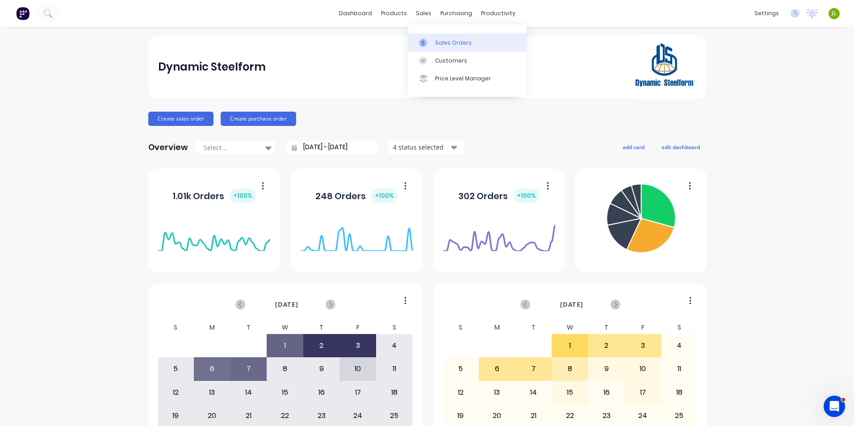
click at [420, 35] on link "Sales Orders" at bounding box center [467, 42] width 118 height 18
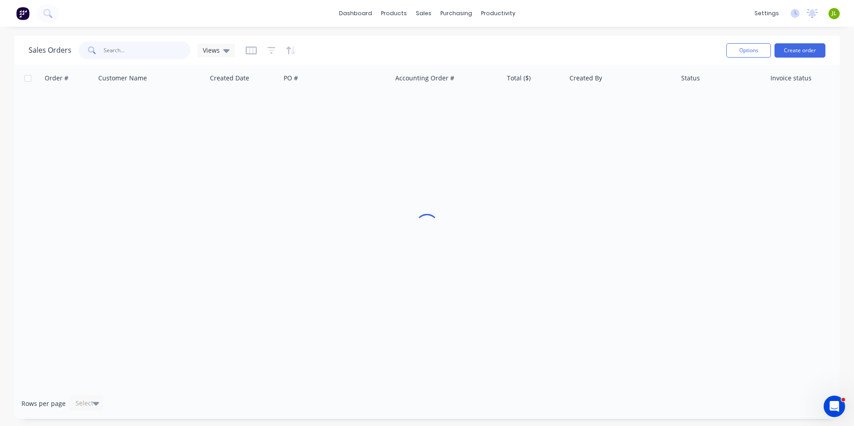
click at [174, 50] on input "text" at bounding box center [147, 51] width 87 height 18
type input "49869"
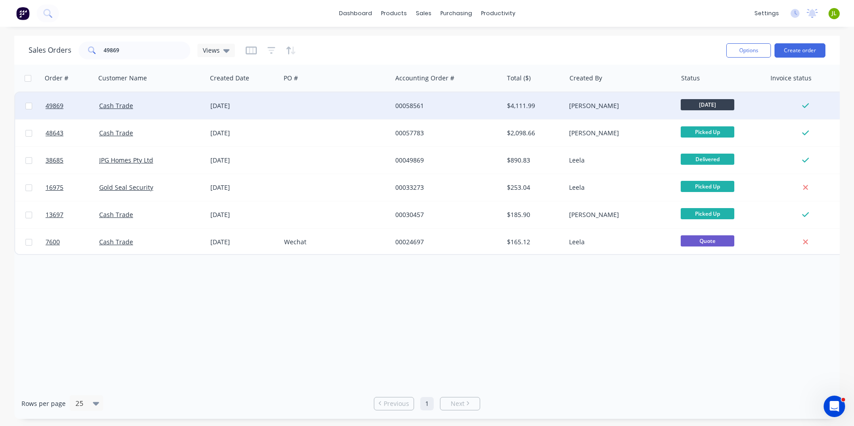
click at [262, 105] on div "01 Oct 2025" at bounding box center [243, 105] width 67 height 9
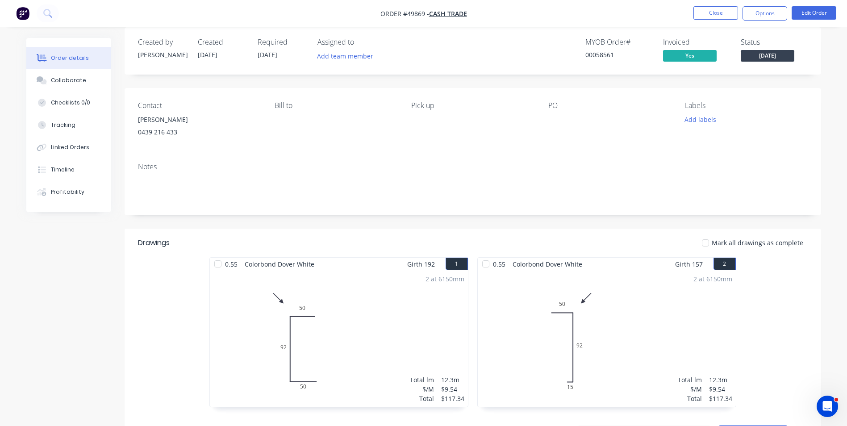
scroll to position [0, 0]
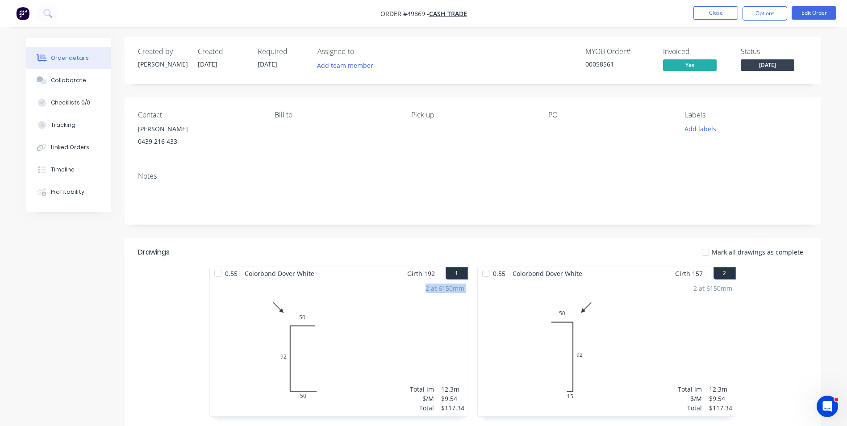
drag, startPoint x: 350, startPoint y: 309, endPoint x: 354, endPoint y: 368, distance: 59.5
click at [354, 368] on div "2 at 6150mm Total lm $/M Total 12.3m $9.54 $117.34" at bounding box center [339, 348] width 258 height 136
click at [343, 418] on icon "0 50 92 50" at bounding box center [299, 354] width 179 height 136
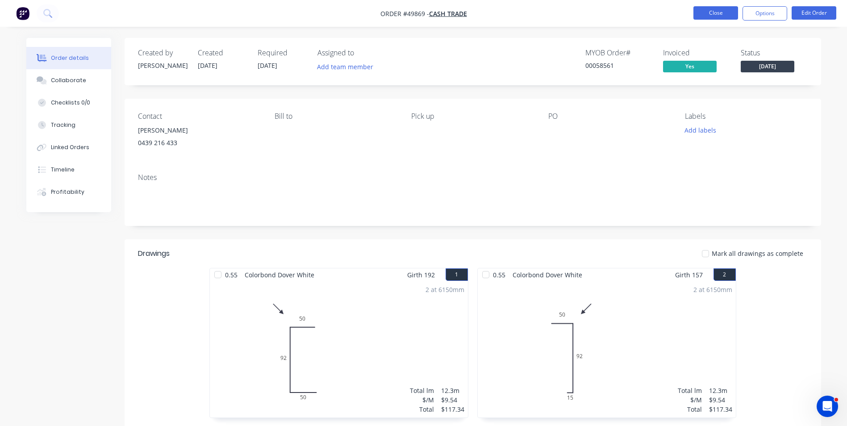
click at [719, 8] on button "Close" at bounding box center [715, 12] width 45 height 13
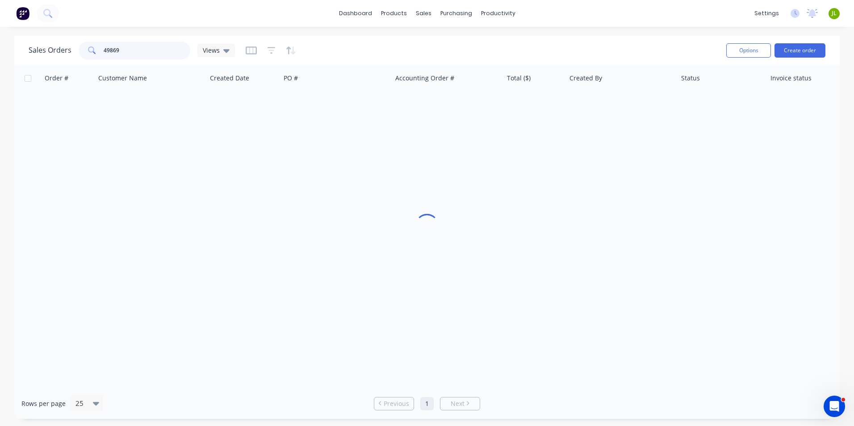
drag, startPoint x: 154, startPoint y: 54, endPoint x: 97, endPoint y: 47, distance: 58.0
click at [97, 47] on div "49869" at bounding box center [135, 51] width 112 height 18
click at [106, 50] on input "49869" at bounding box center [147, 51] width 87 height 18
click at [122, 46] on input "49869" at bounding box center [147, 51] width 87 height 18
click at [124, 50] on input "49869" at bounding box center [147, 51] width 87 height 18
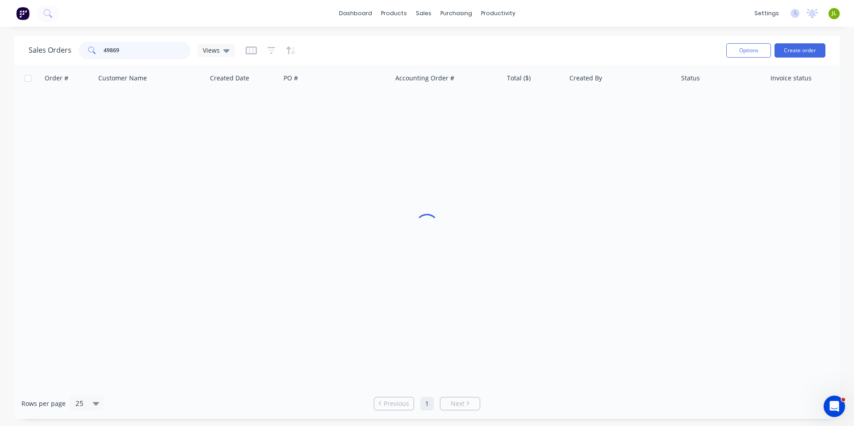
drag, startPoint x: 125, startPoint y: 50, endPoint x: 113, endPoint y: 49, distance: 12.6
click at [113, 49] on input "49869" at bounding box center [147, 51] width 87 height 18
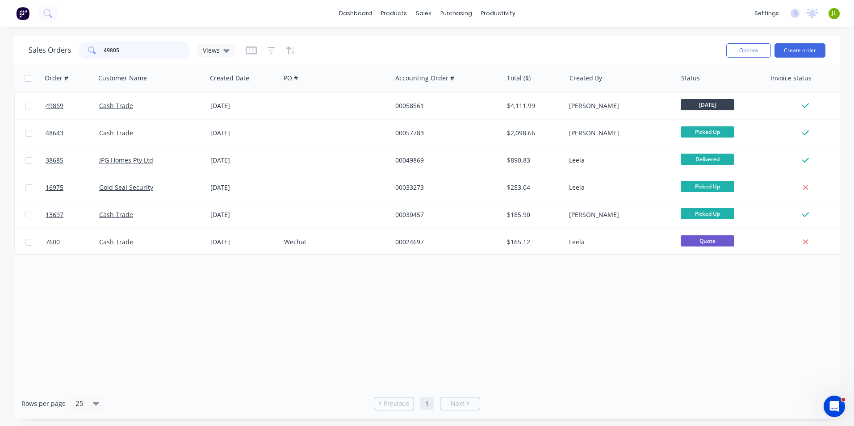
type input "49805"
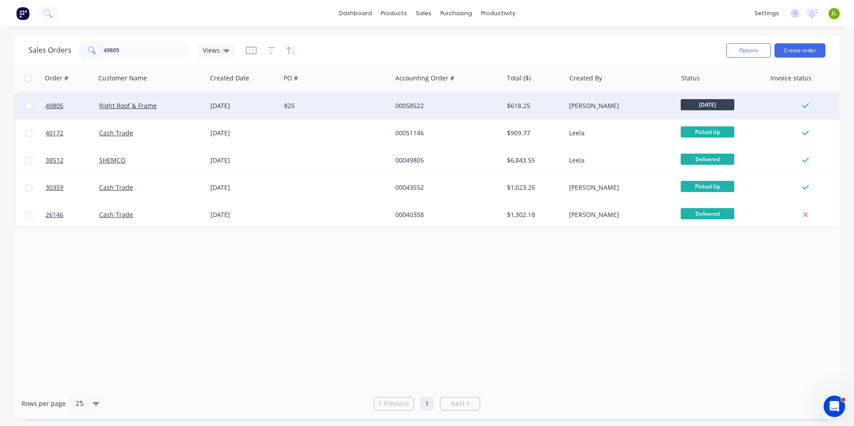
click at [347, 104] on div "825" at bounding box center [333, 105] width 99 height 9
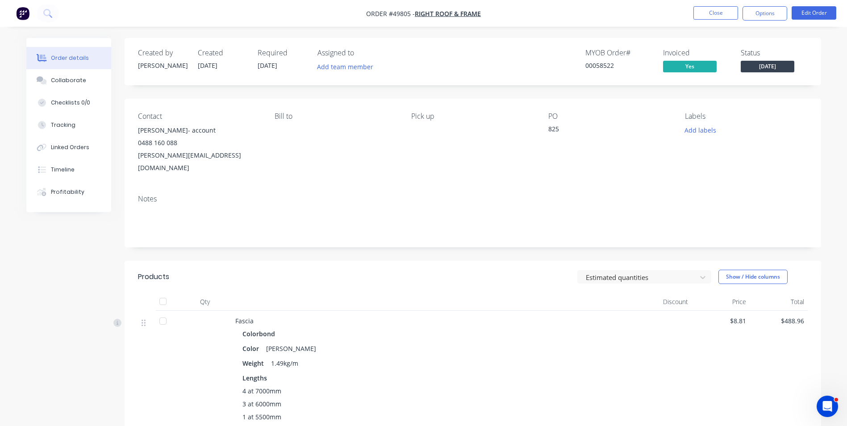
drag, startPoint x: 449, startPoint y: 250, endPoint x: 516, endPoint y: 250, distance: 67.0
click at [453, 245] on div "Created by Cathy Created 30/09/25 Required 10/10/25 Assigned to Add team member…" at bounding box center [473, 376] width 696 height 676
click at [815, 16] on button "Edit Order" at bounding box center [814, 12] width 45 height 13
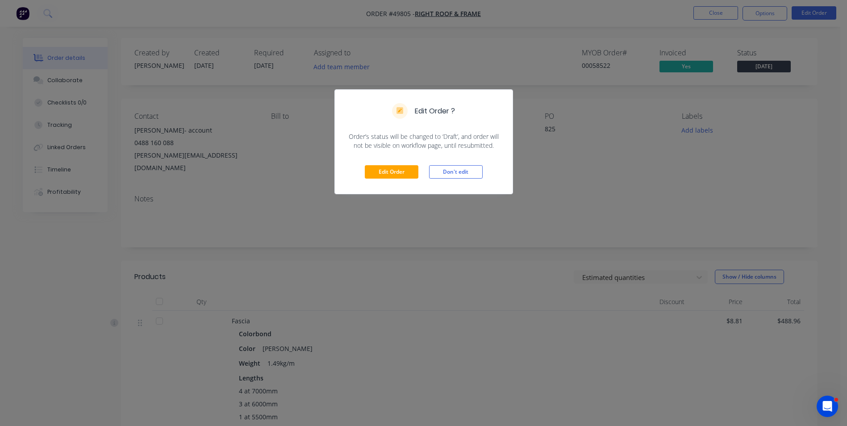
click at [375, 183] on div "Edit Order Don't edit" at bounding box center [424, 172] width 178 height 44
click at [376, 174] on button "Edit Order" at bounding box center [392, 171] width 54 height 13
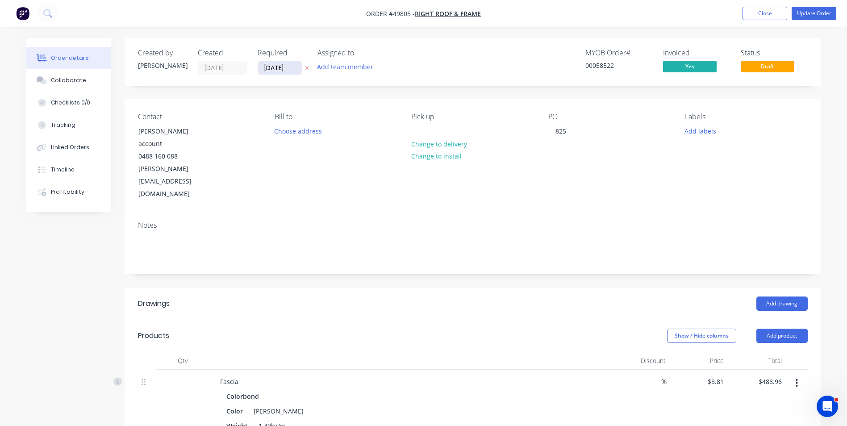
click at [277, 63] on input "[DATE]" at bounding box center [280, 67] width 44 height 13
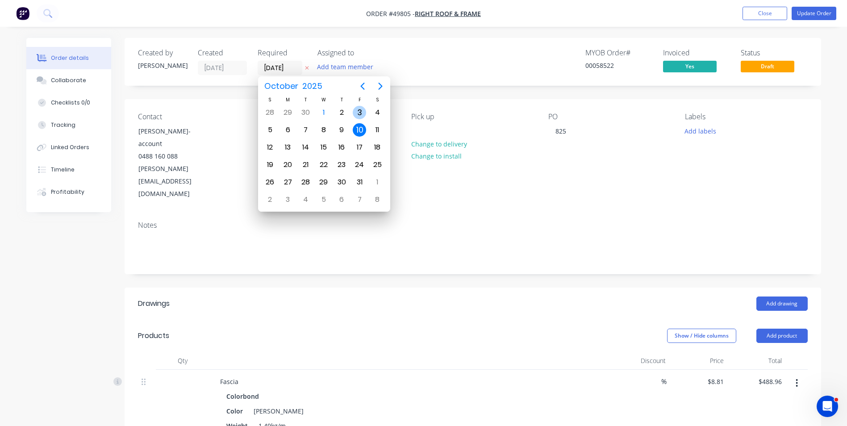
click at [359, 113] on div "3" at bounding box center [359, 112] width 13 height 13
type input "03/10/25"
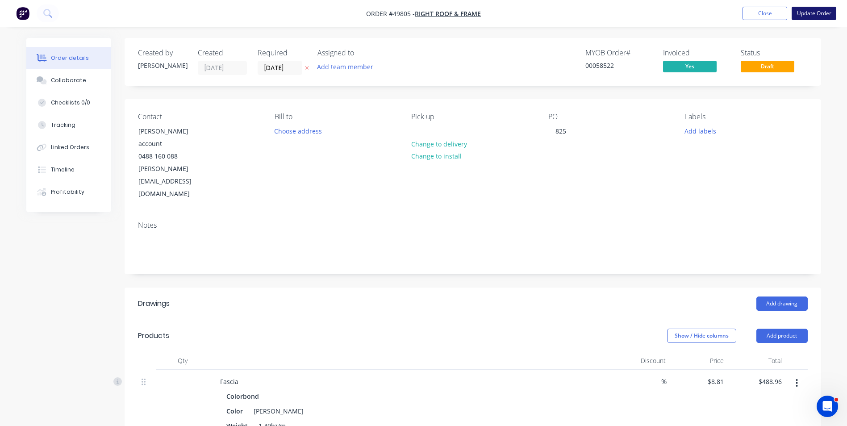
click at [815, 15] on button "Update Order" at bounding box center [814, 13] width 45 height 13
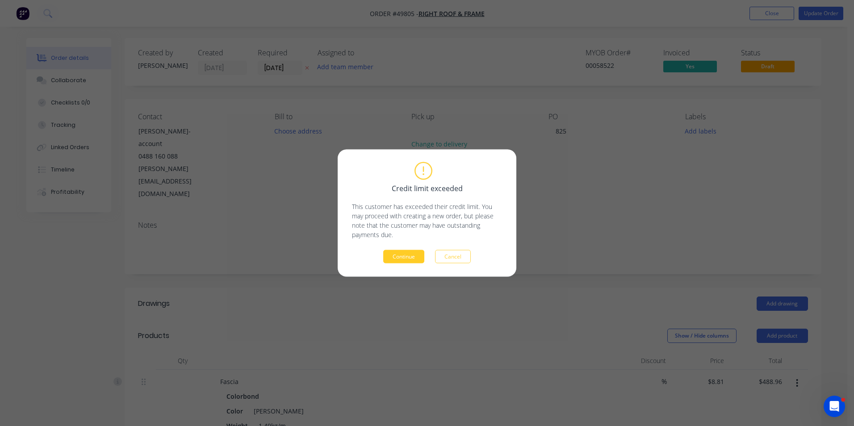
click at [400, 261] on button "Continue" at bounding box center [403, 256] width 41 height 13
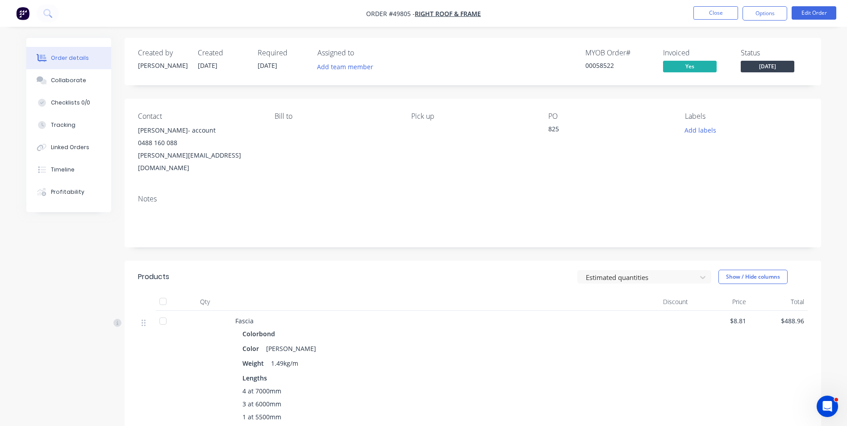
drag, startPoint x: 656, startPoint y: 155, endPoint x: 627, endPoint y: 335, distance: 182.2
click at [664, 252] on div "Created by Cathy Created 30/09/25 Required 03/10/25 Assigned to Add team member…" at bounding box center [473, 376] width 696 height 676
click at [795, 368] on div "Fascia Colorbond Color Shale Grey Weight 1.49kg/m Lengths 4 at 7000mm 3 at 6000…" at bounding box center [473, 382] width 670 height 142
